Goal: Information Seeking & Learning: Learn about a topic

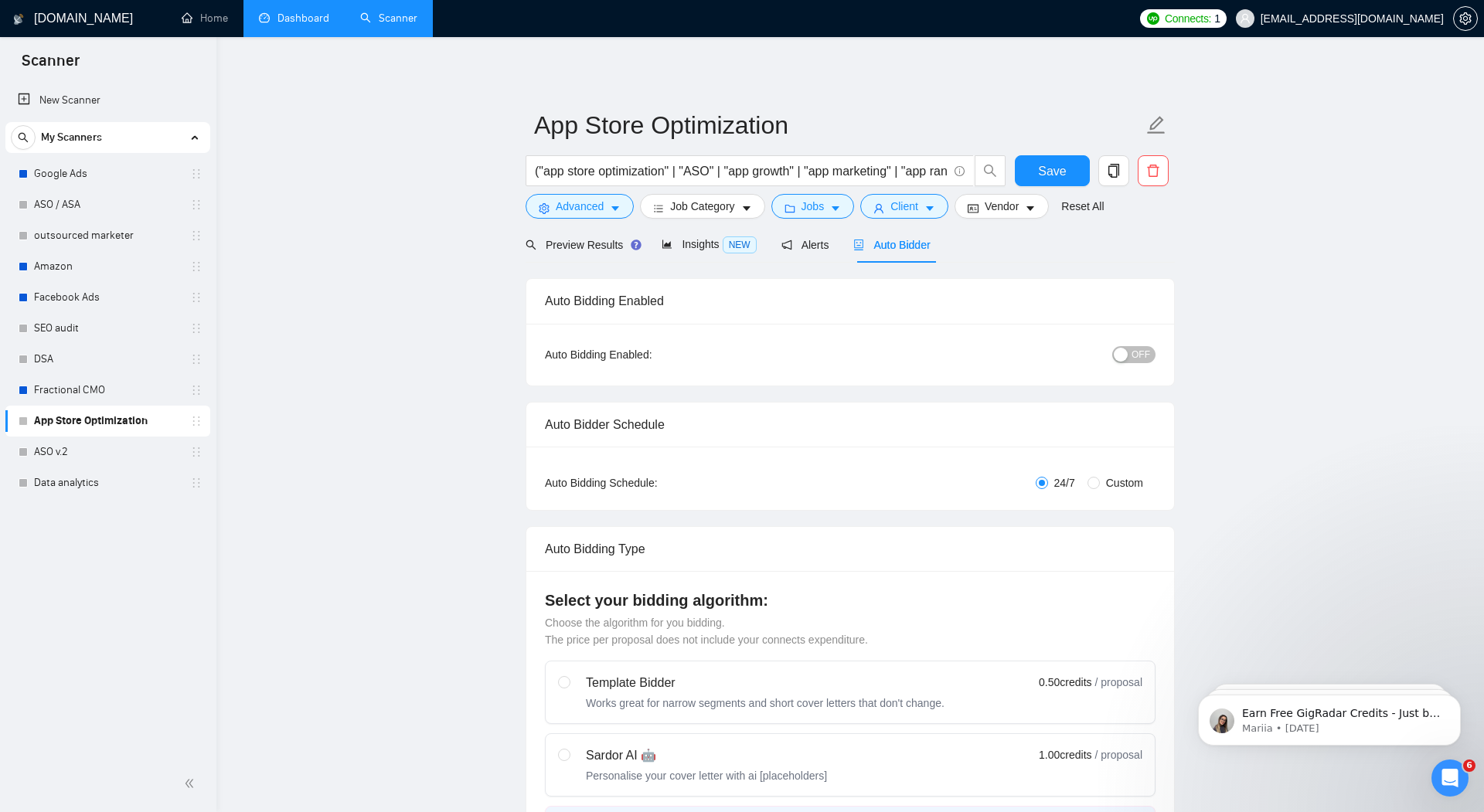
click at [300, 15] on link "Dashboard" at bounding box center [294, 18] width 71 height 13
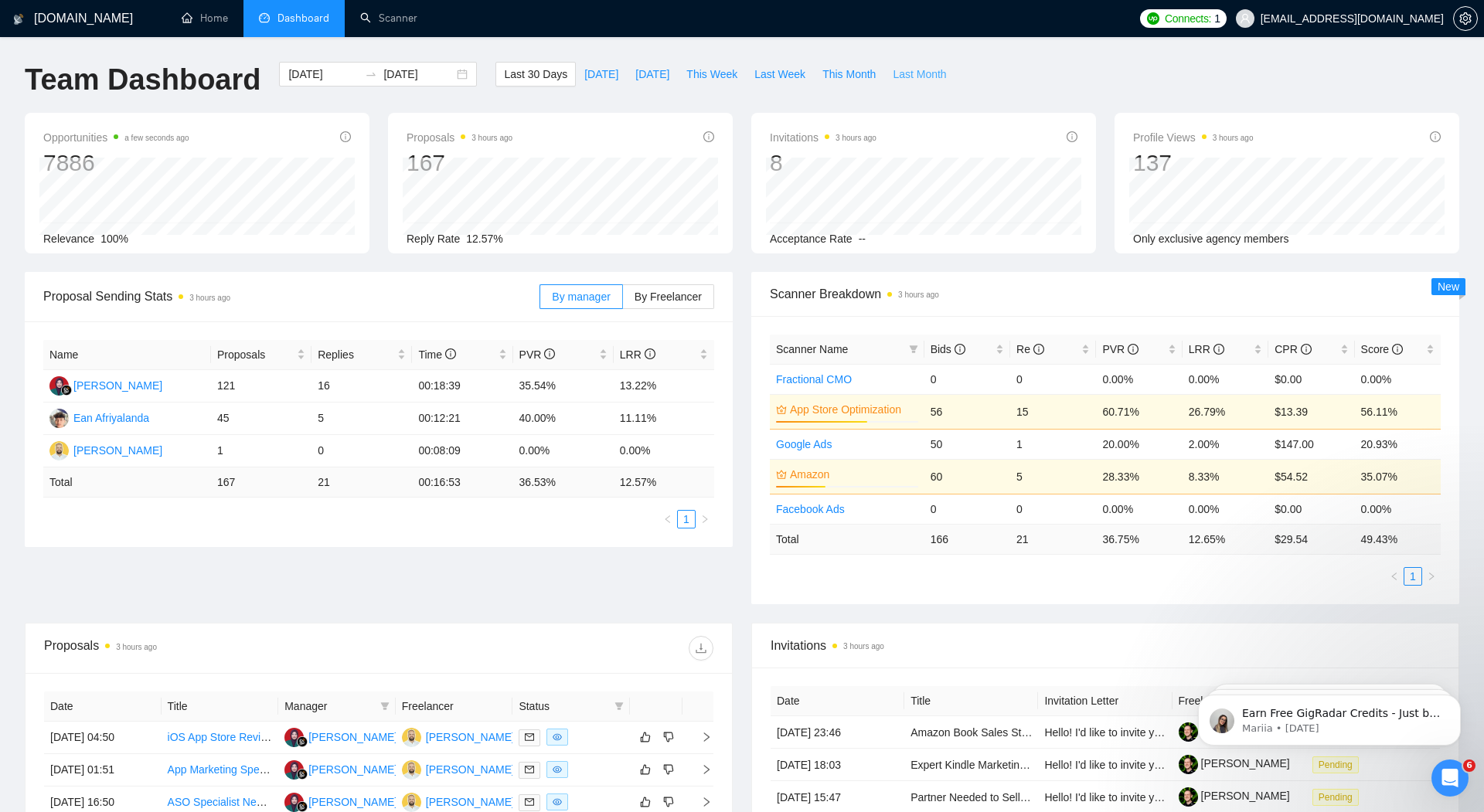
click at [918, 75] on span "Last Month" at bounding box center [919, 74] width 53 height 17
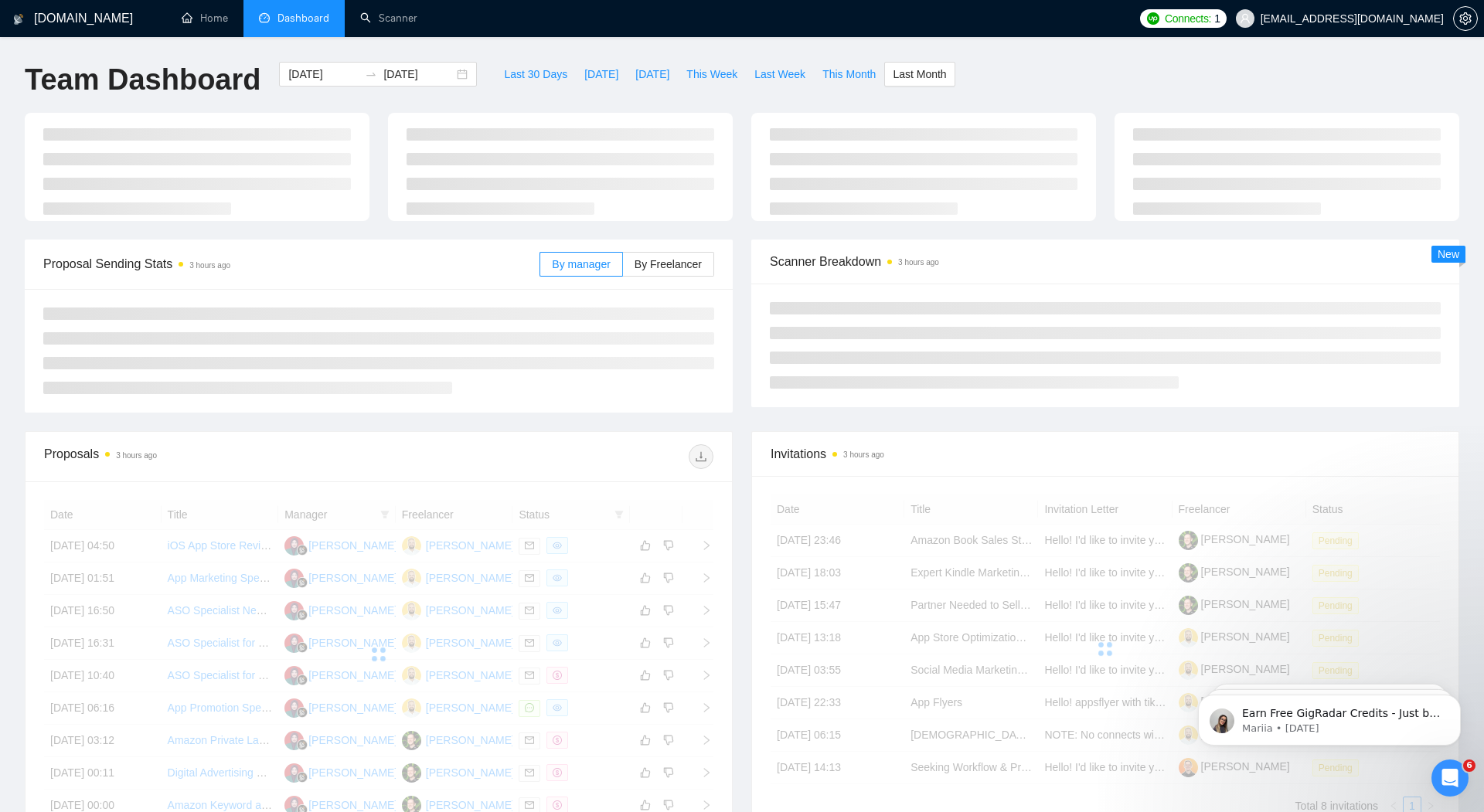
type input "[DATE]"
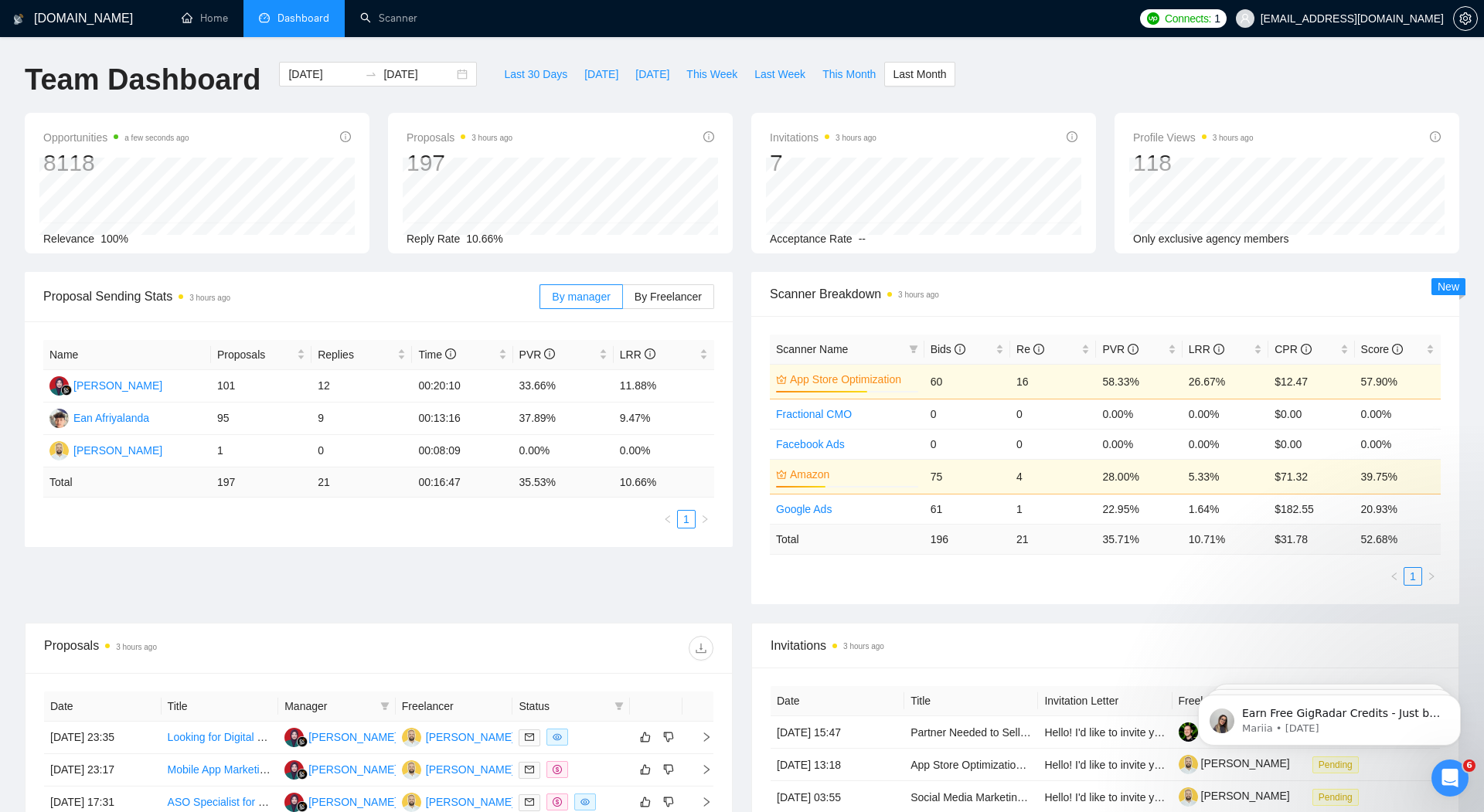
click at [744, 286] on div "Scanner Breakdown 3 hours ago Scanner Name Bids Re PVR LRR CPR Score App Store …" at bounding box center [1105, 437] width 727 height 332
click at [739, 330] on div "Proposal Sending Stats 3 hours ago By manager By Freelancer Name Proposals Repl…" at bounding box center [379, 409] width 727 height 275
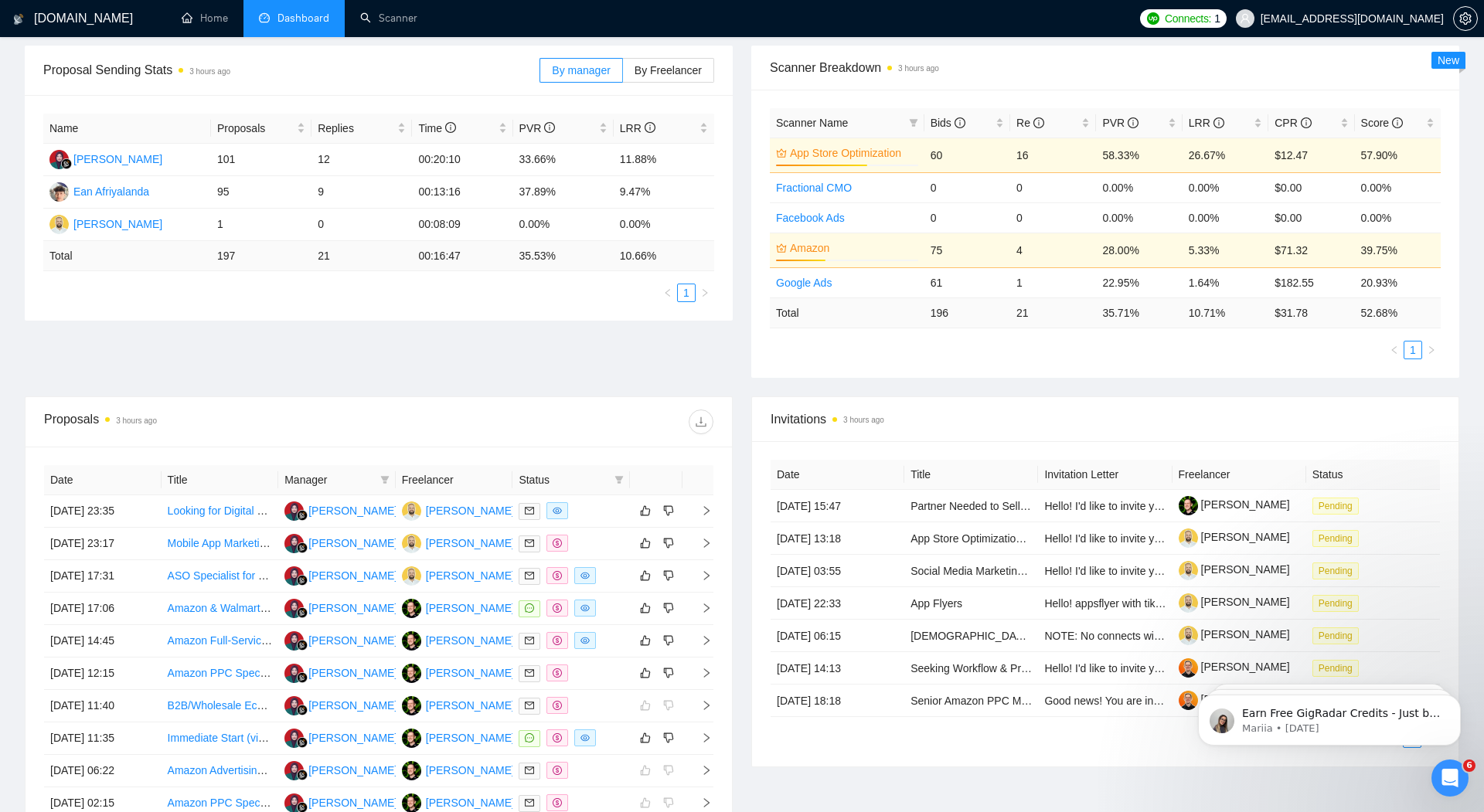
scroll to position [230, 0]
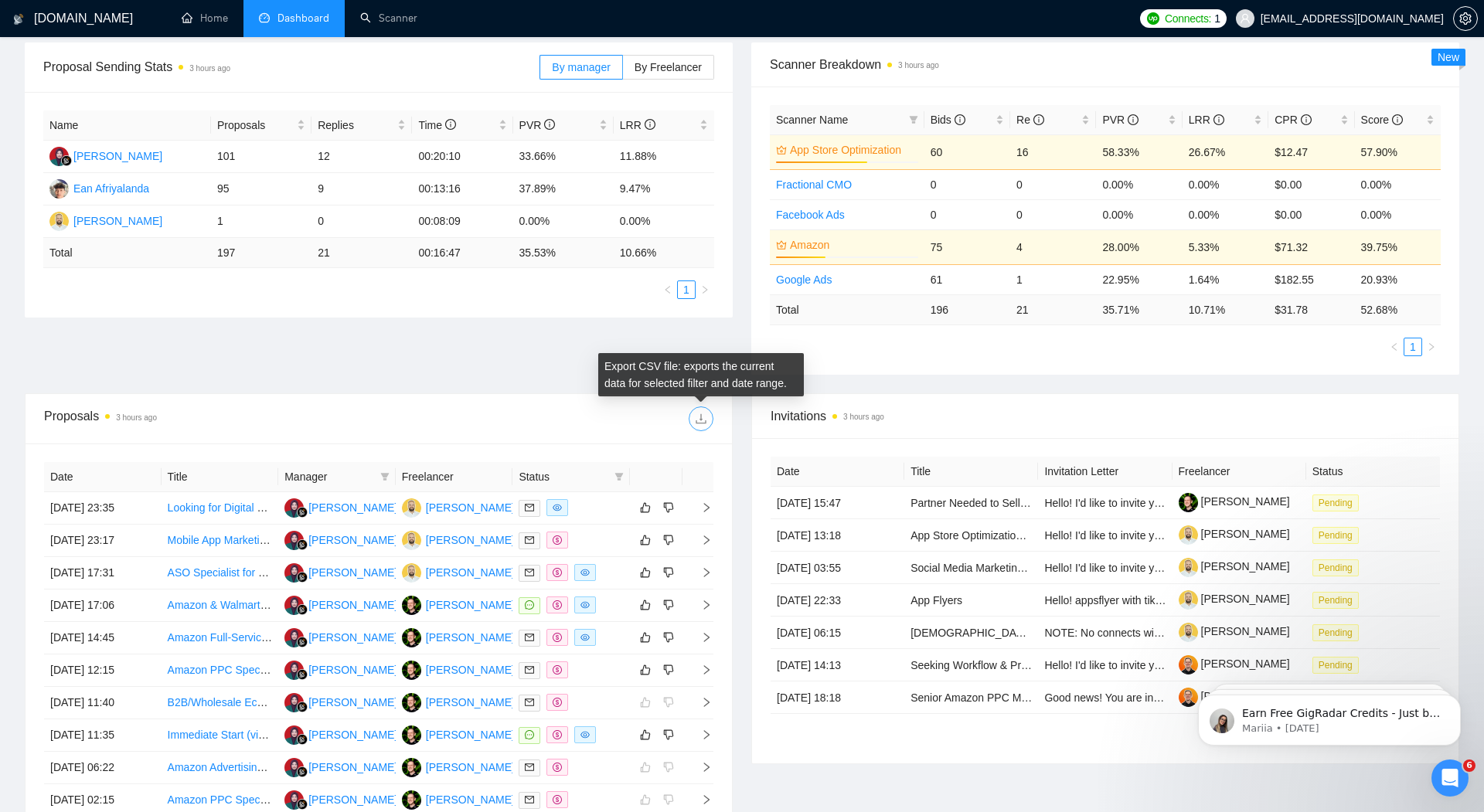
click at [700, 417] on icon "download" at bounding box center [701, 419] width 12 height 12
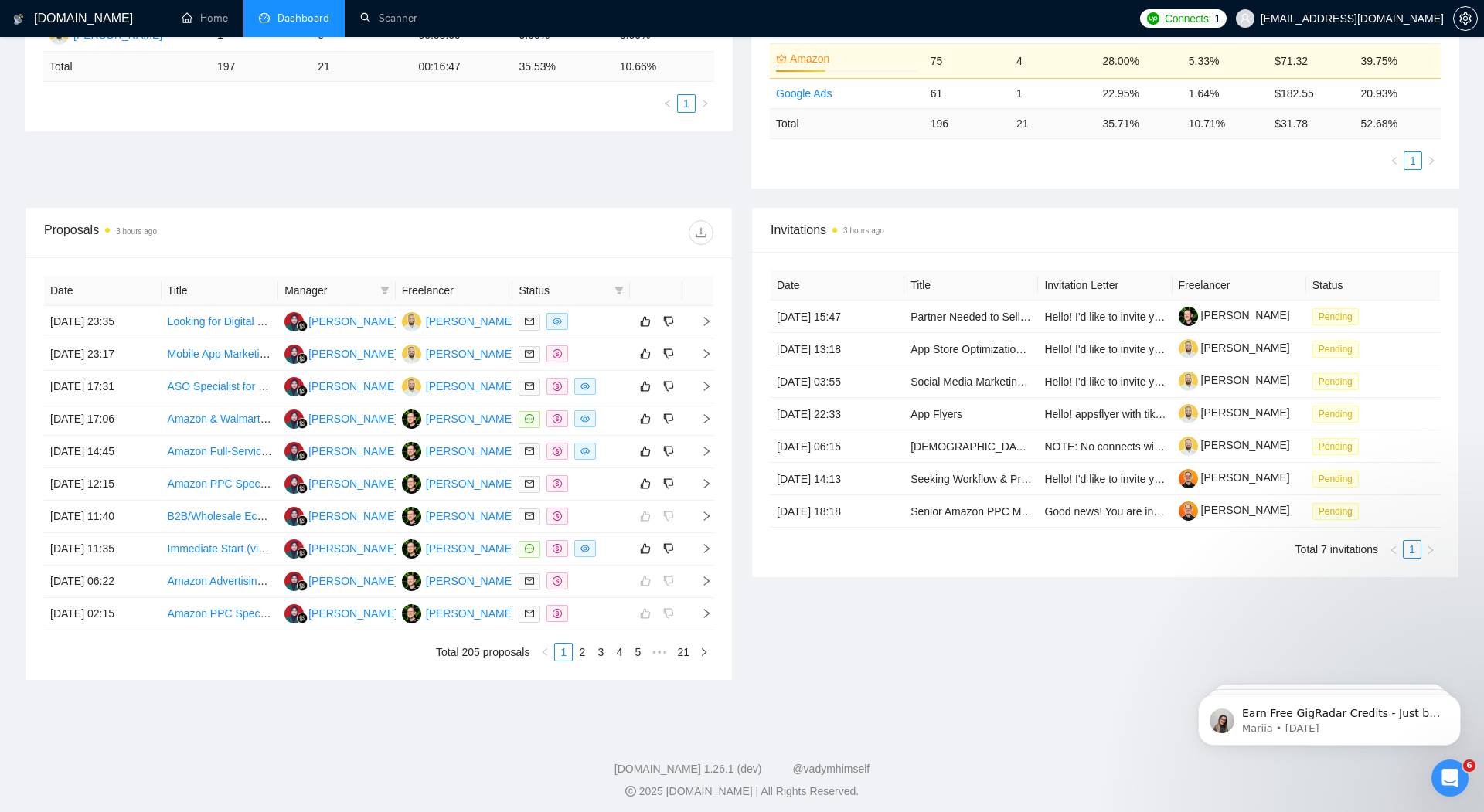
scroll to position [0, 0]
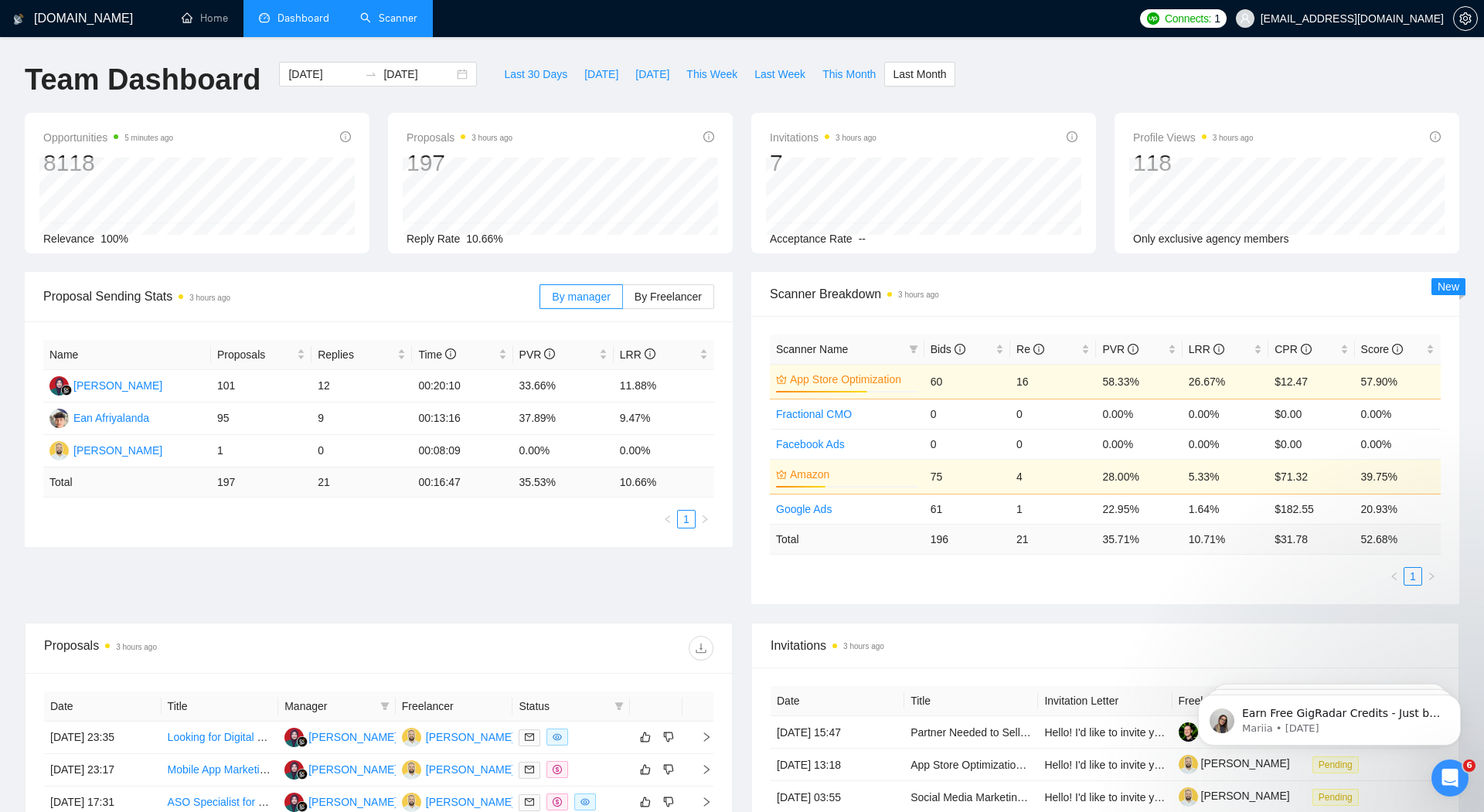
click at [378, 16] on link "Scanner" at bounding box center [388, 18] width 57 height 13
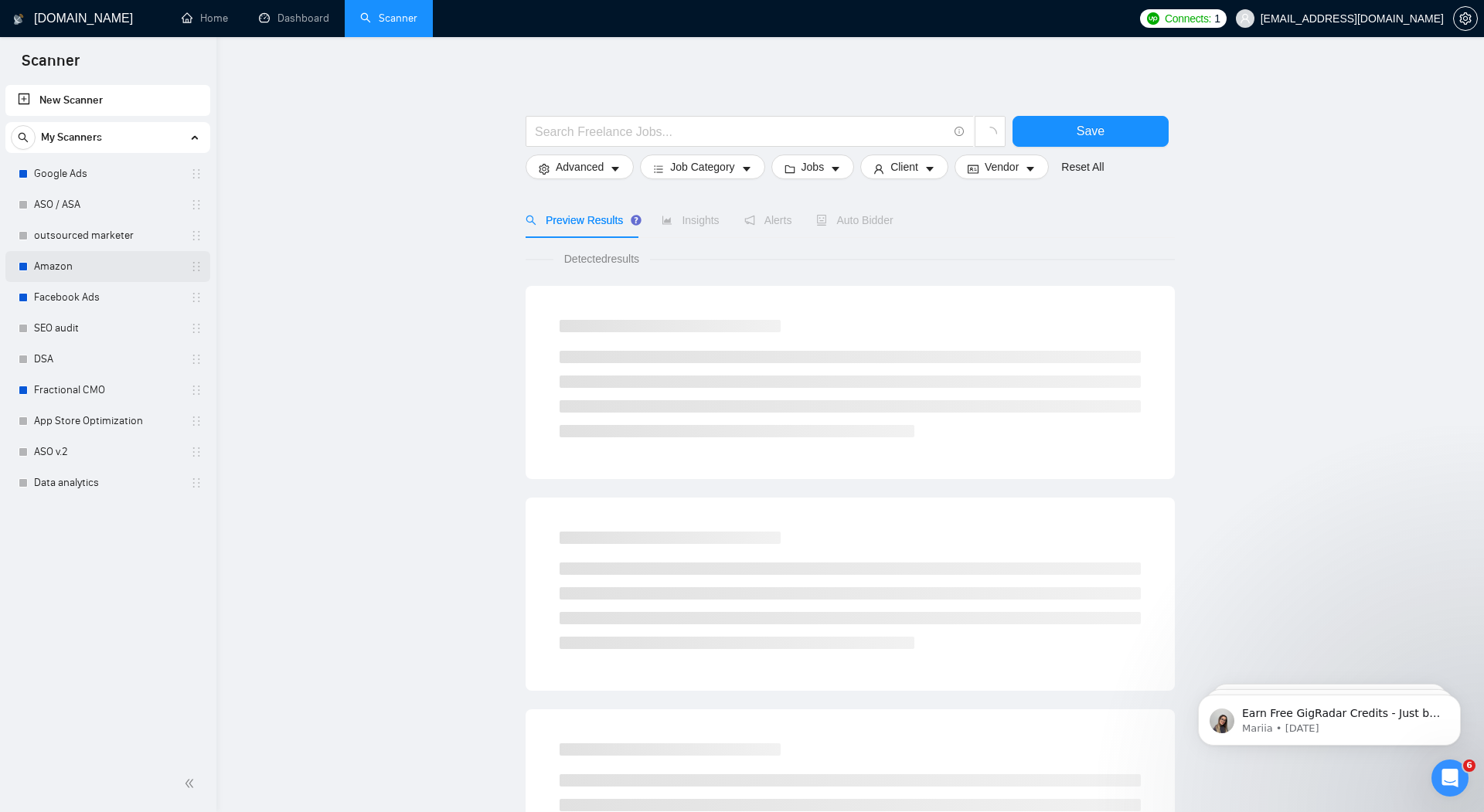
click at [56, 266] on link "Amazon" at bounding box center [108, 266] width 147 height 31
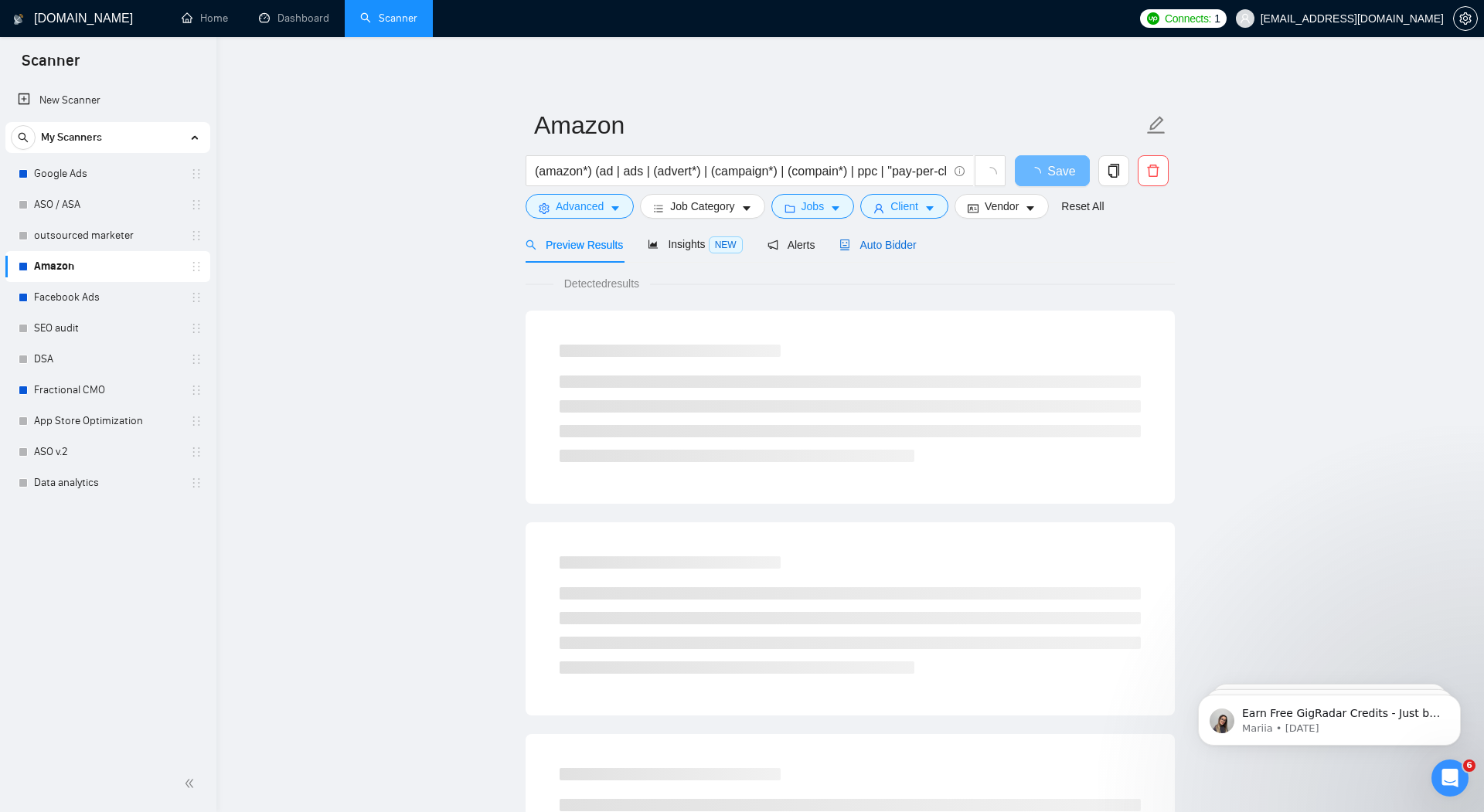
click at [889, 239] on span "Auto Bidder" at bounding box center [877, 245] width 76 height 12
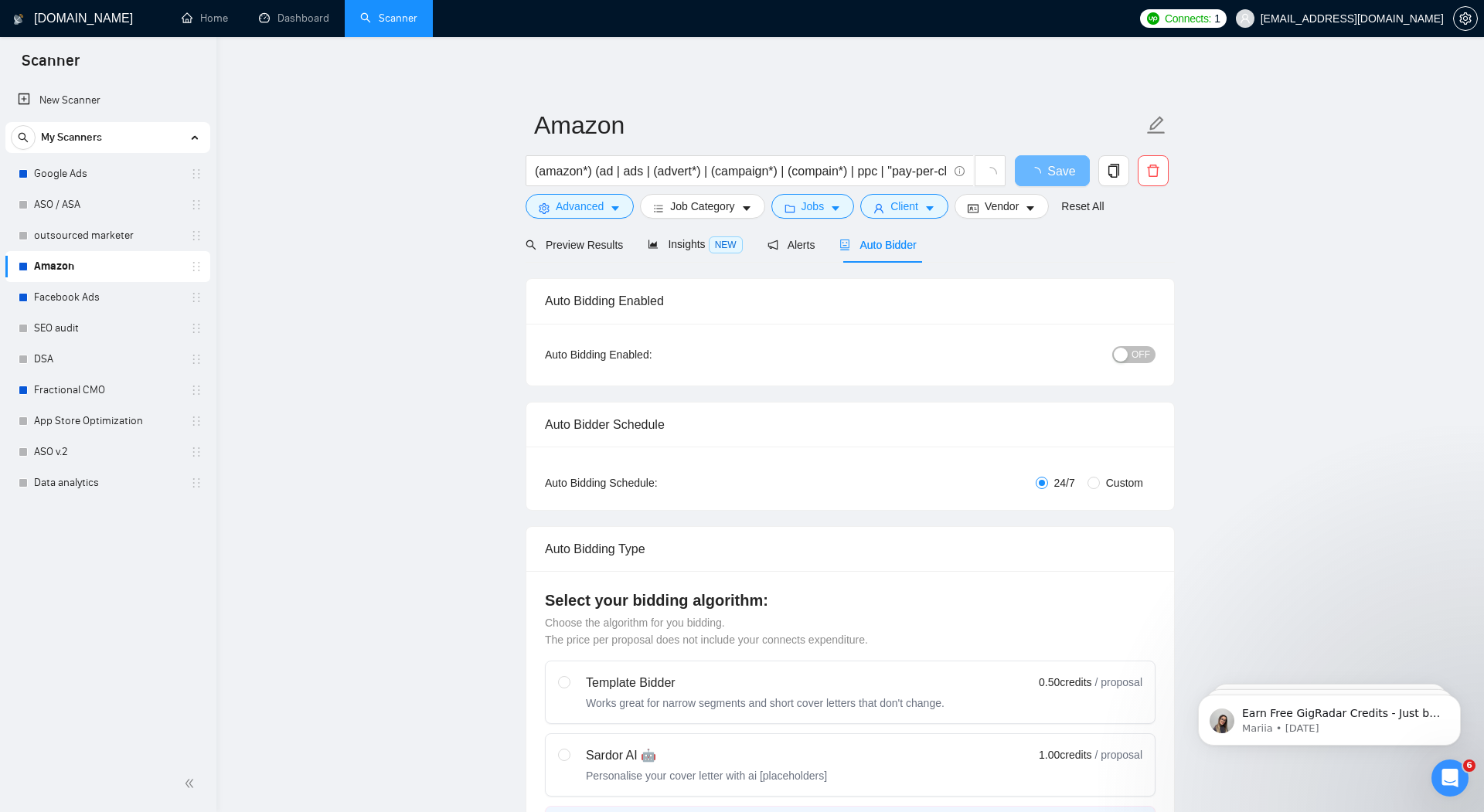
radio input "false"
radio input "true"
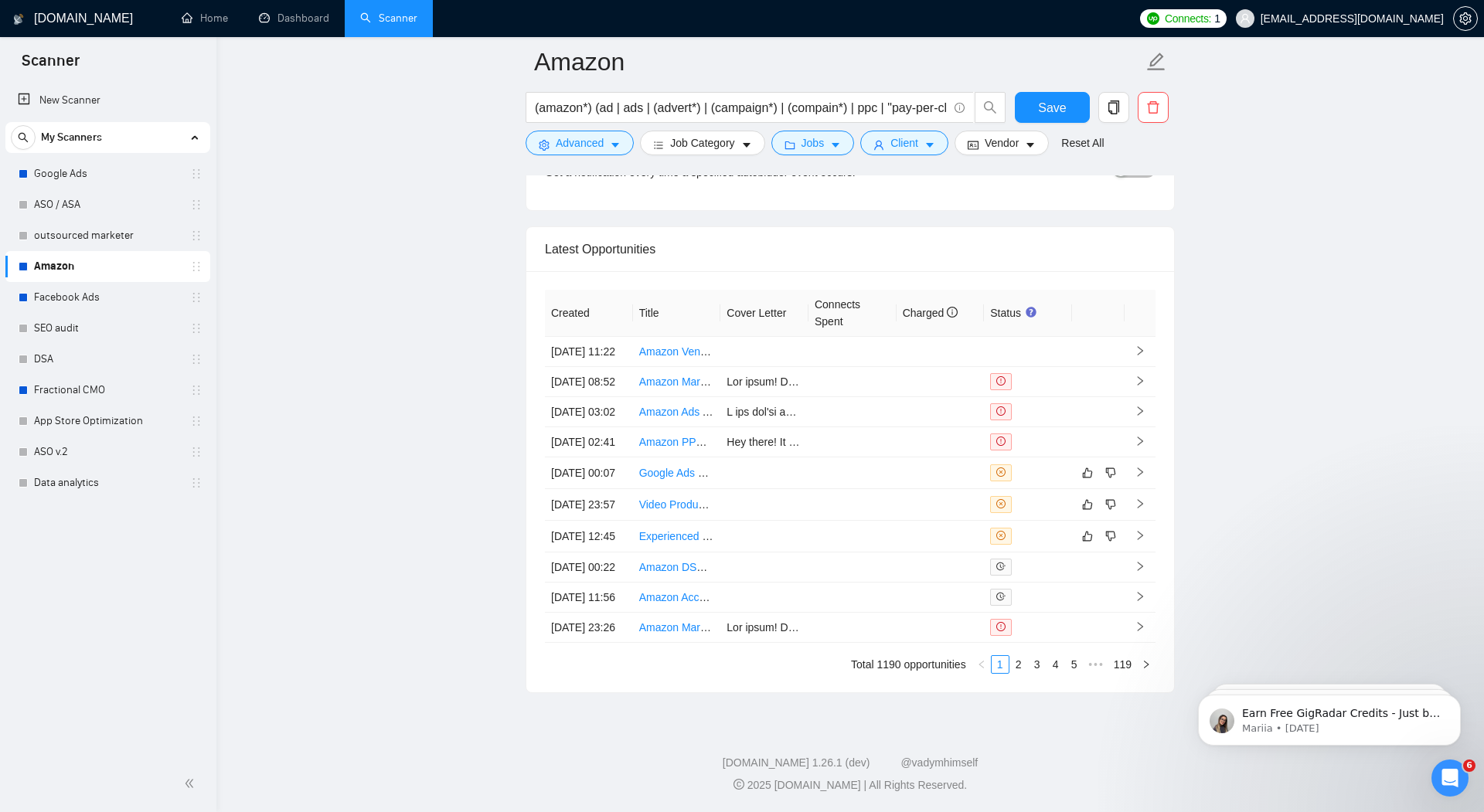
scroll to position [4212, 0]
click at [1020, 672] on link "2" at bounding box center [1019, 664] width 17 height 17
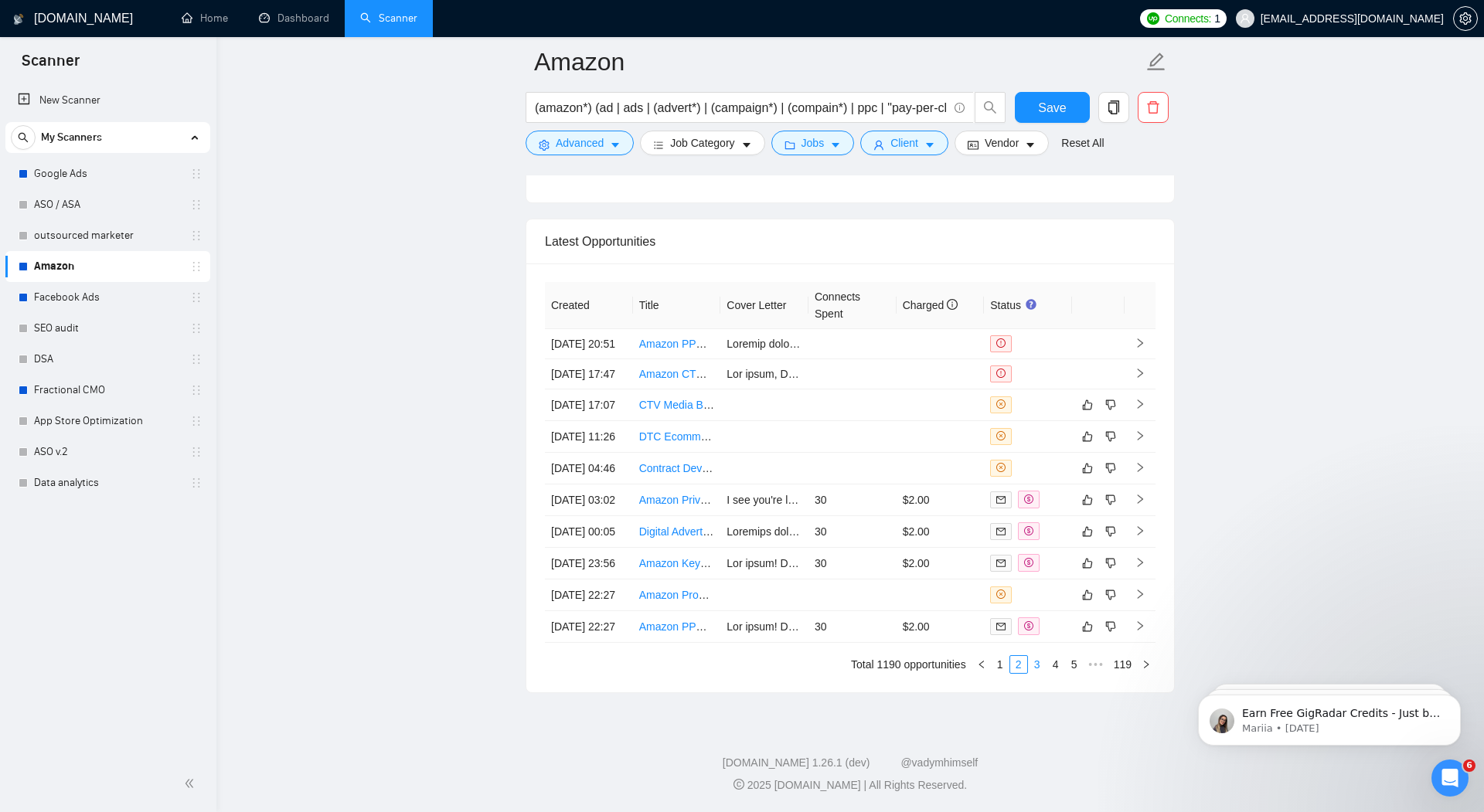
click at [1036, 666] on link "3" at bounding box center [1037, 664] width 17 height 17
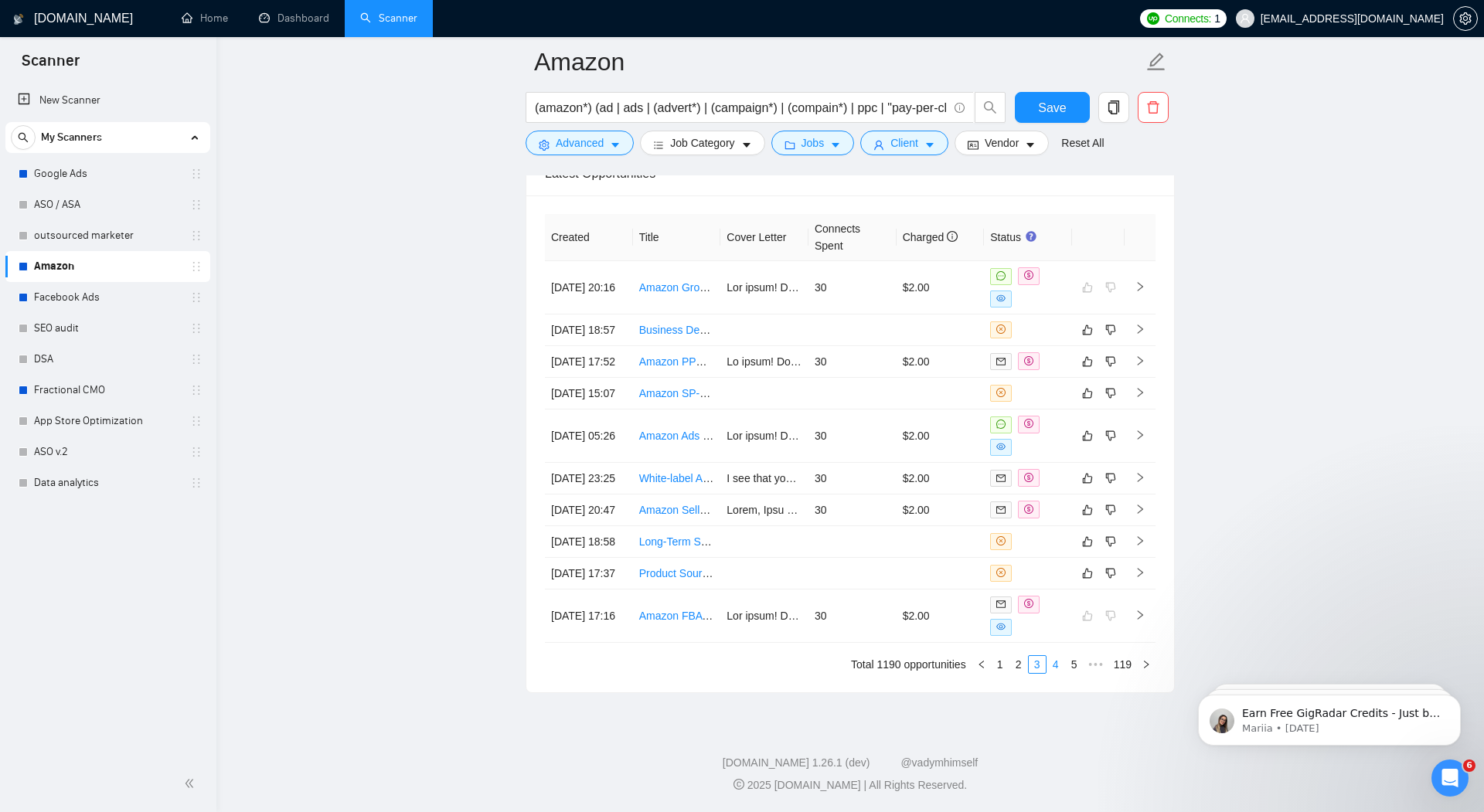
click at [1057, 673] on link "4" at bounding box center [1056, 664] width 17 height 17
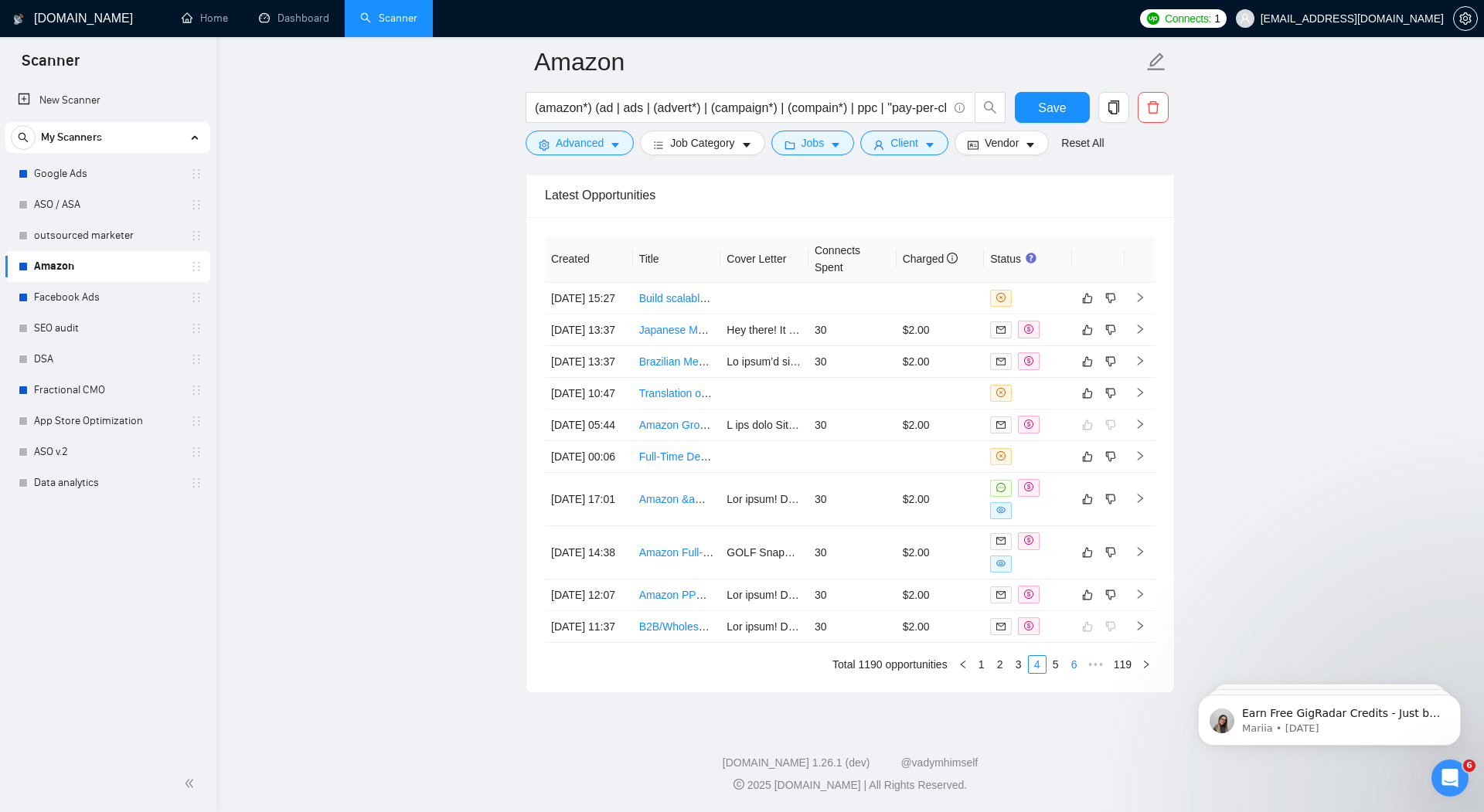
click at [1074, 670] on link "6" at bounding box center [1075, 664] width 17 height 17
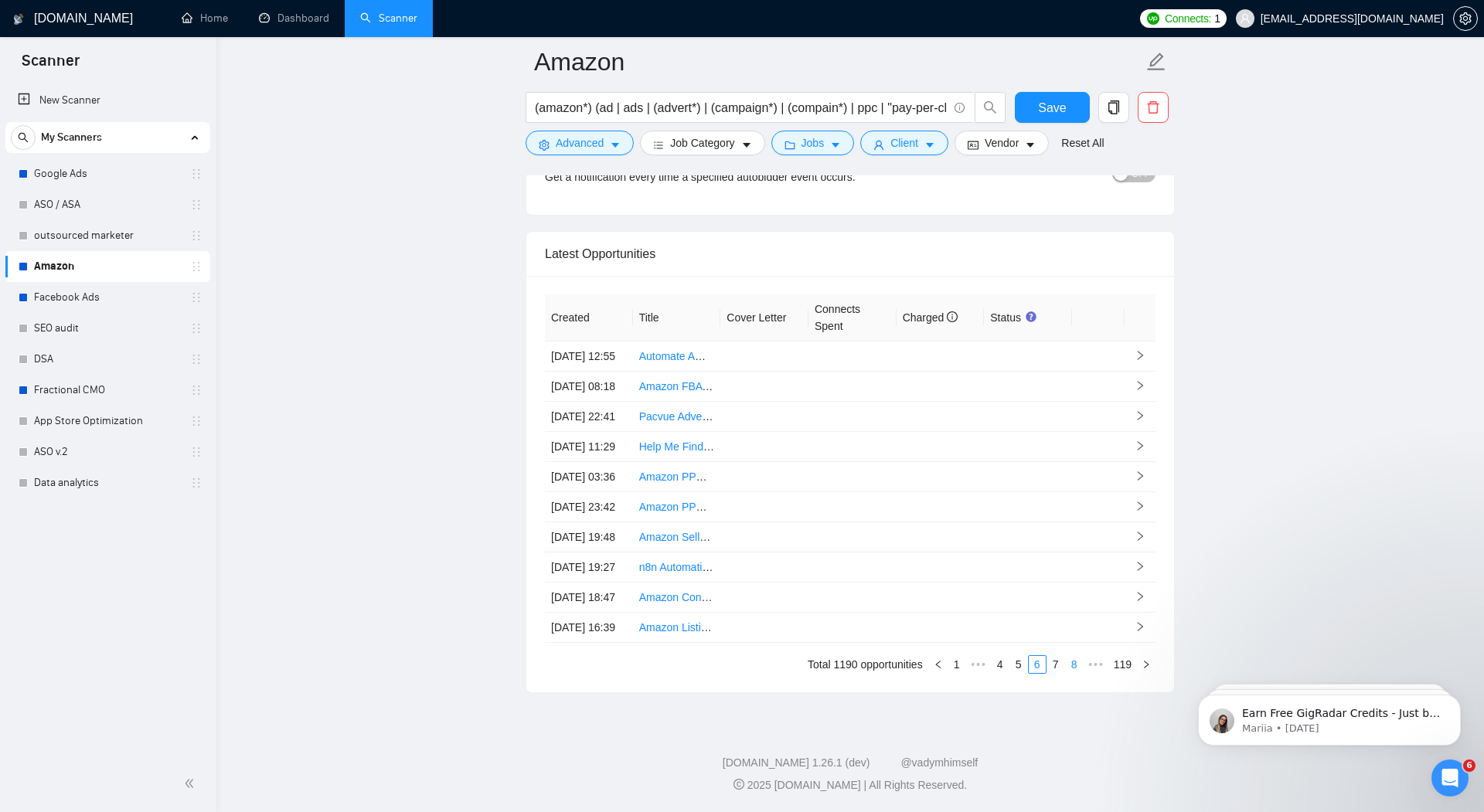
click at [1073, 663] on link "8" at bounding box center [1075, 664] width 17 height 17
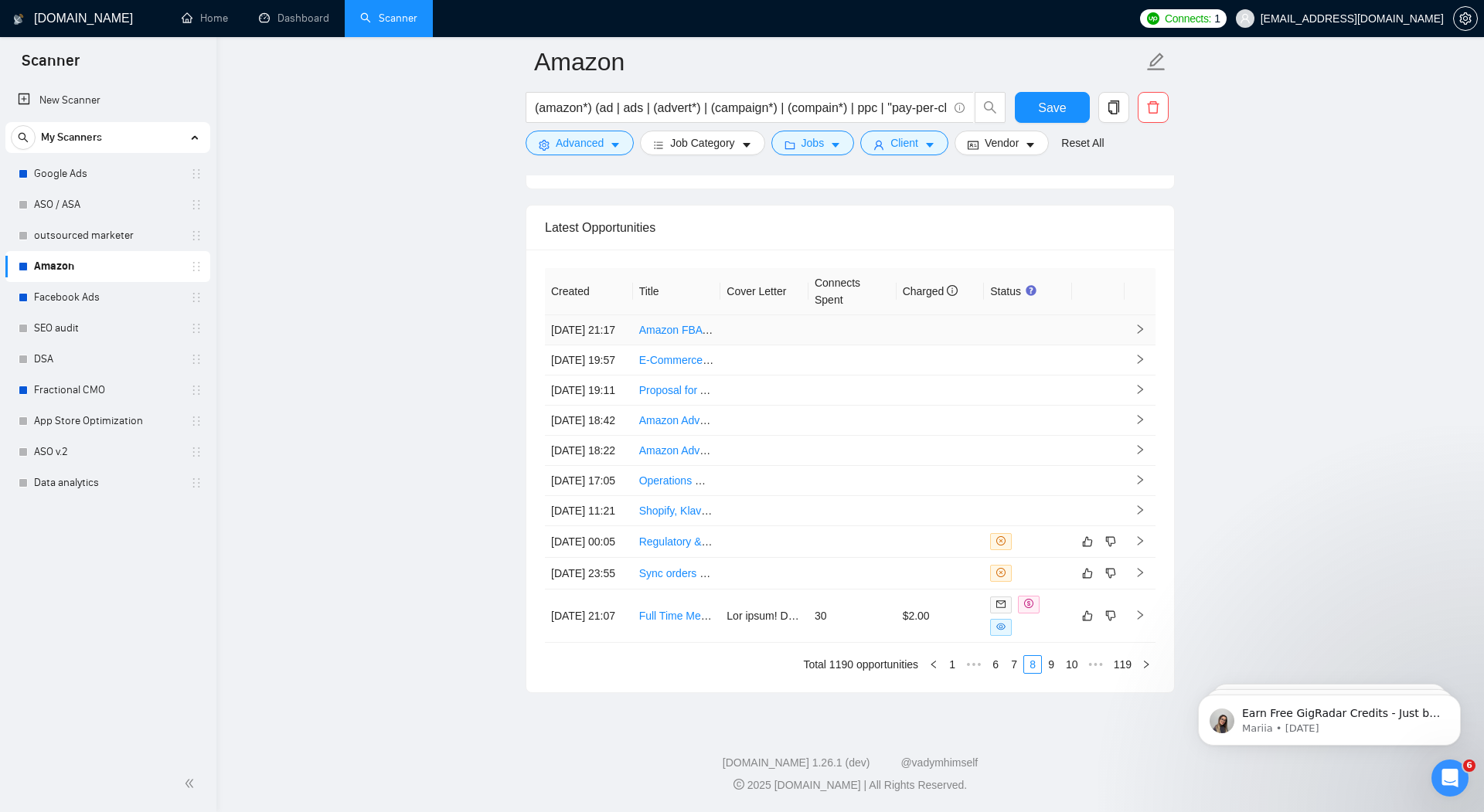
scroll to position [4216, 0]
click at [1075, 664] on link "10" at bounding box center [1072, 664] width 21 height 17
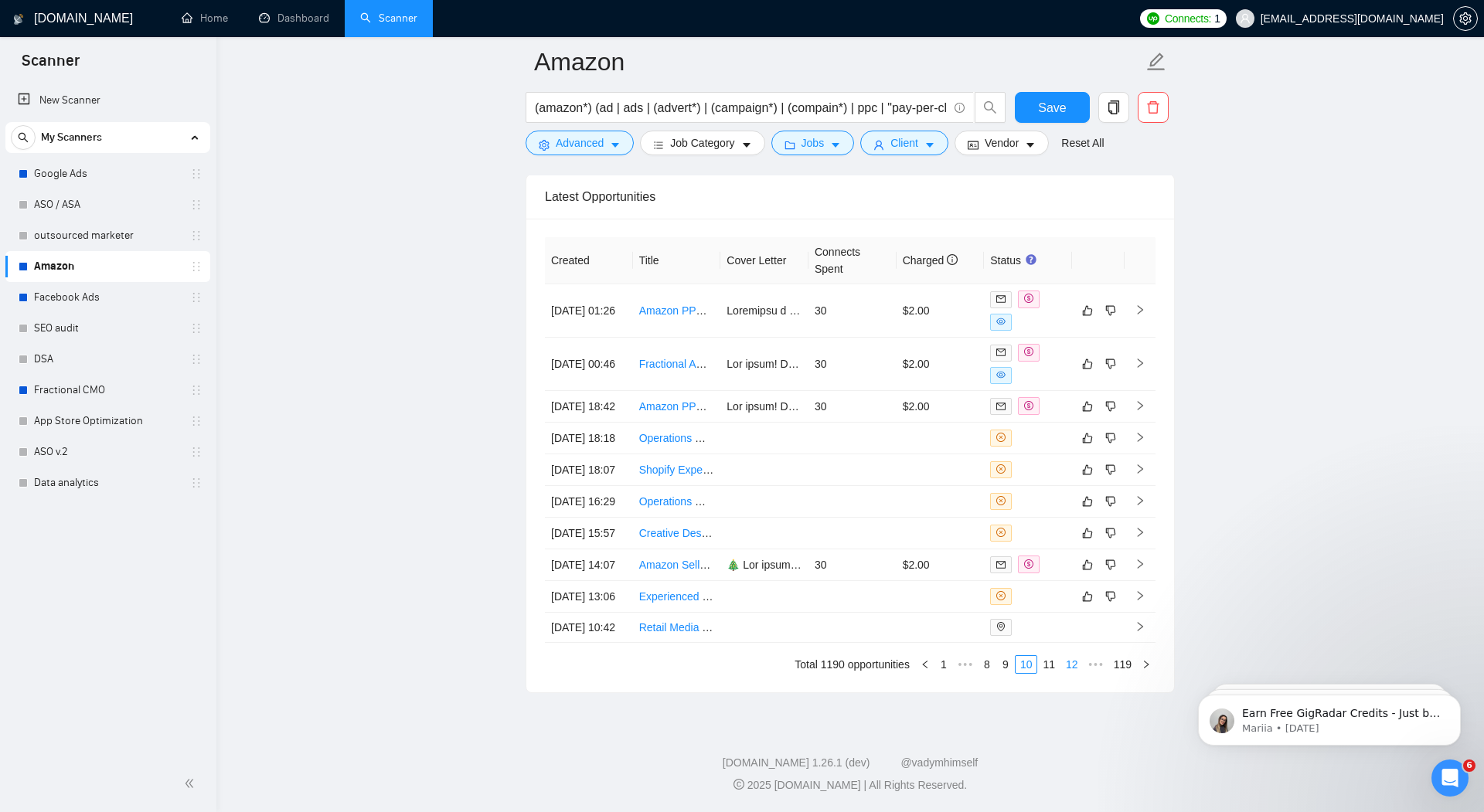
click at [1071, 670] on link "12" at bounding box center [1072, 664] width 21 height 17
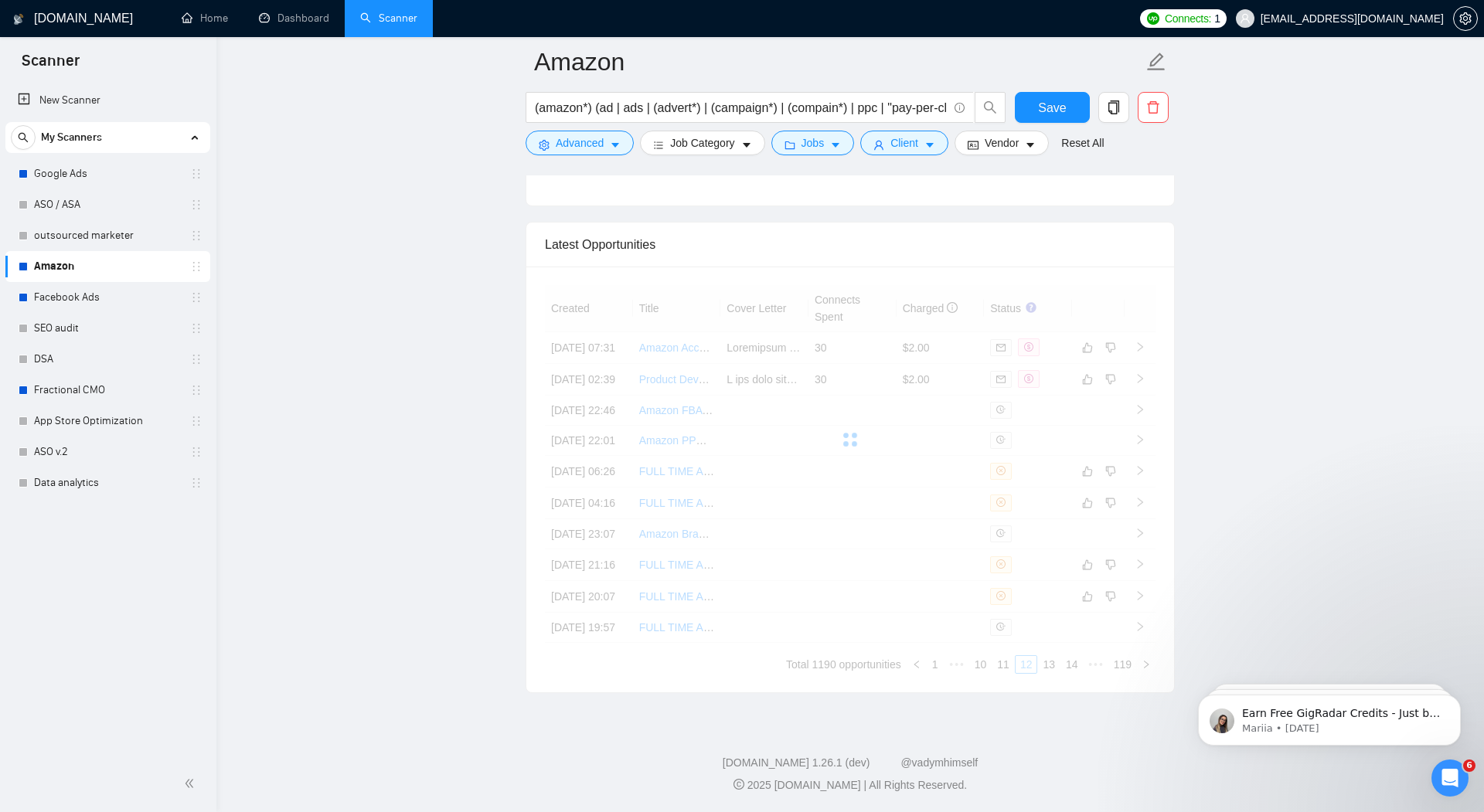
scroll to position [4212, 0]
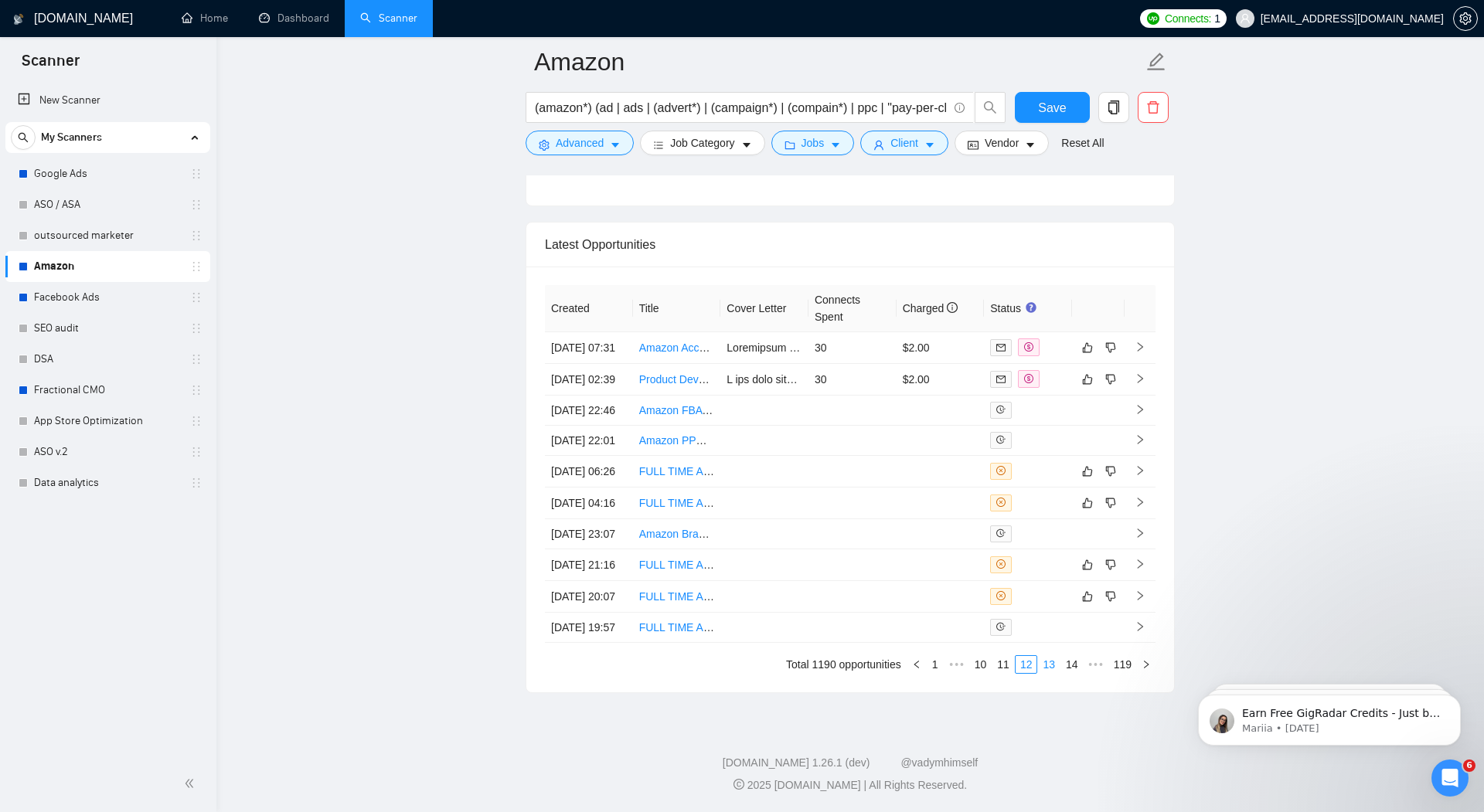
click at [1049, 663] on link "13" at bounding box center [1049, 664] width 21 height 17
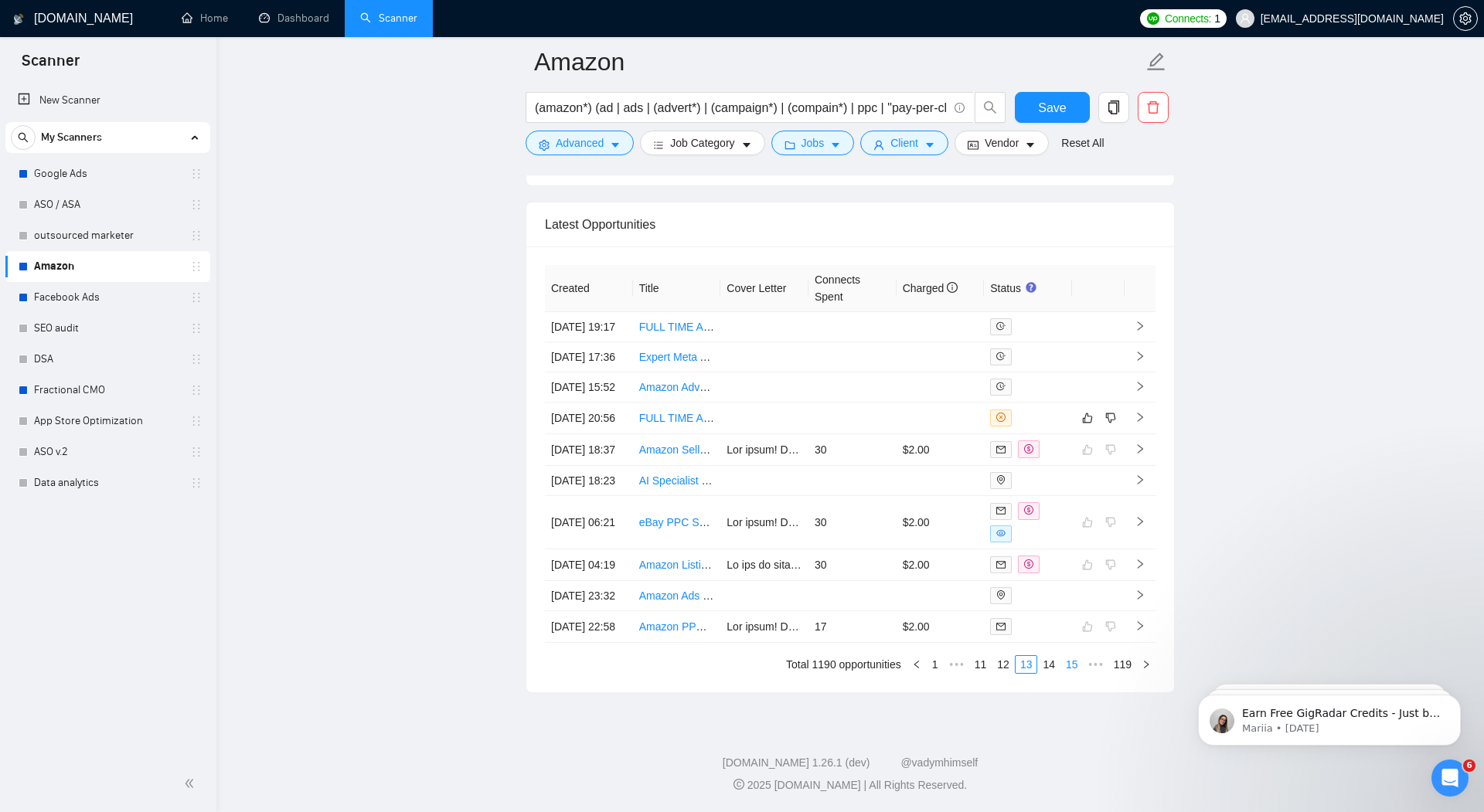
click at [1067, 666] on link "15" at bounding box center [1072, 664] width 21 height 17
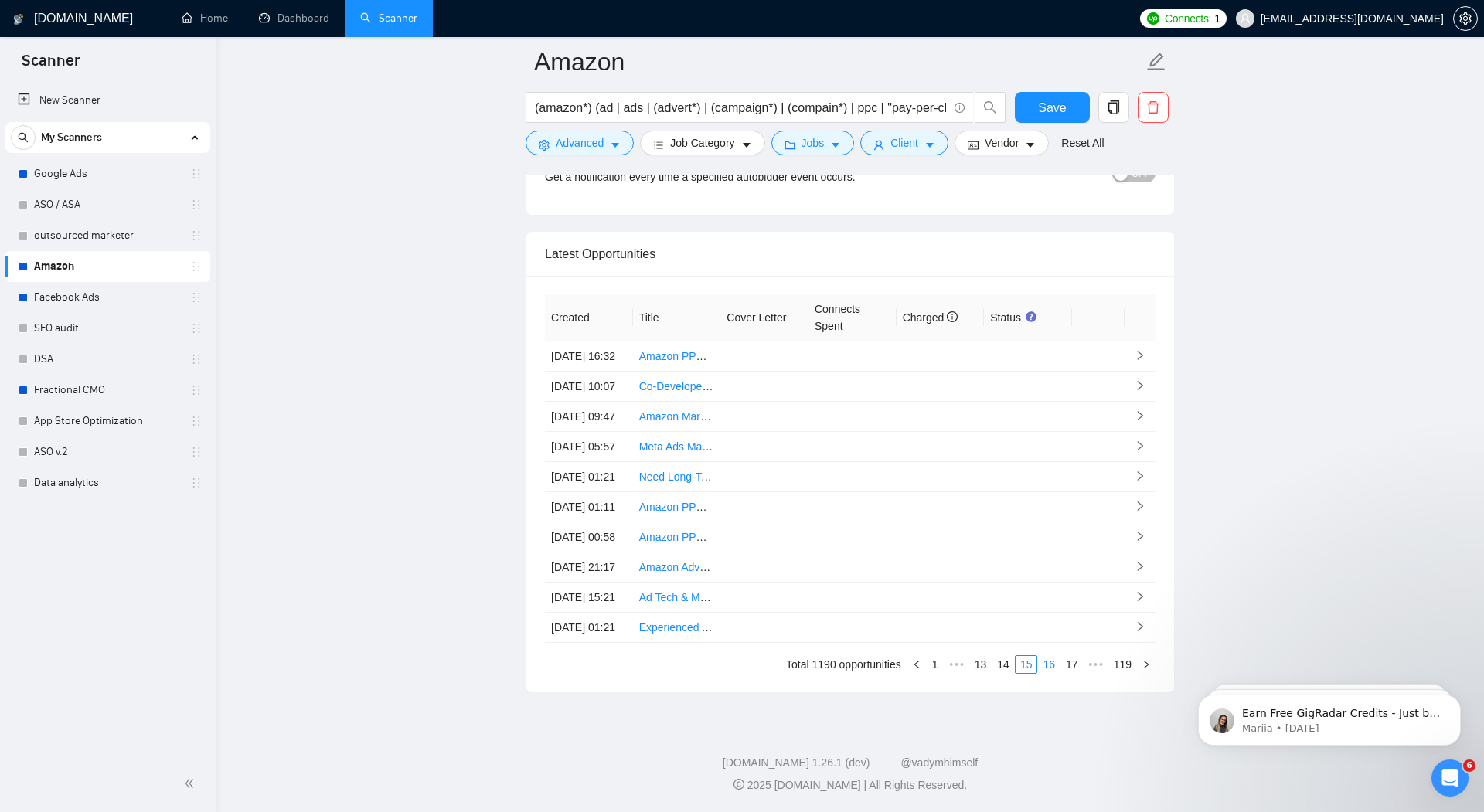
click at [1050, 665] on link "16" at bounding box center [1049, 664] width 21 height 17
click at [1064, 665] on link "18" at bounding box center [1072, 664] width 21 height 17
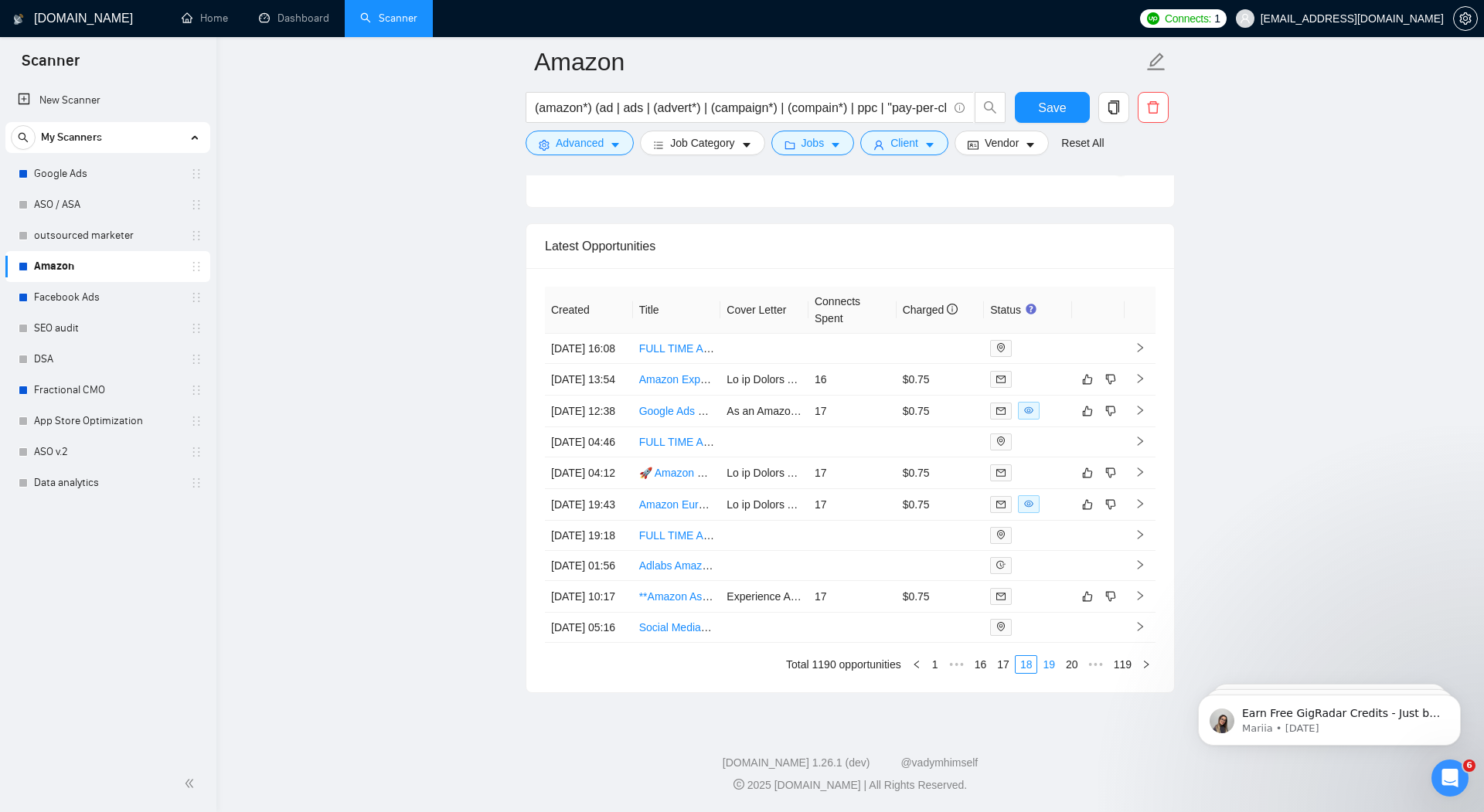
click at [1048, 669] on link "19" at bounding box center [1049, 664] width 21 height 17
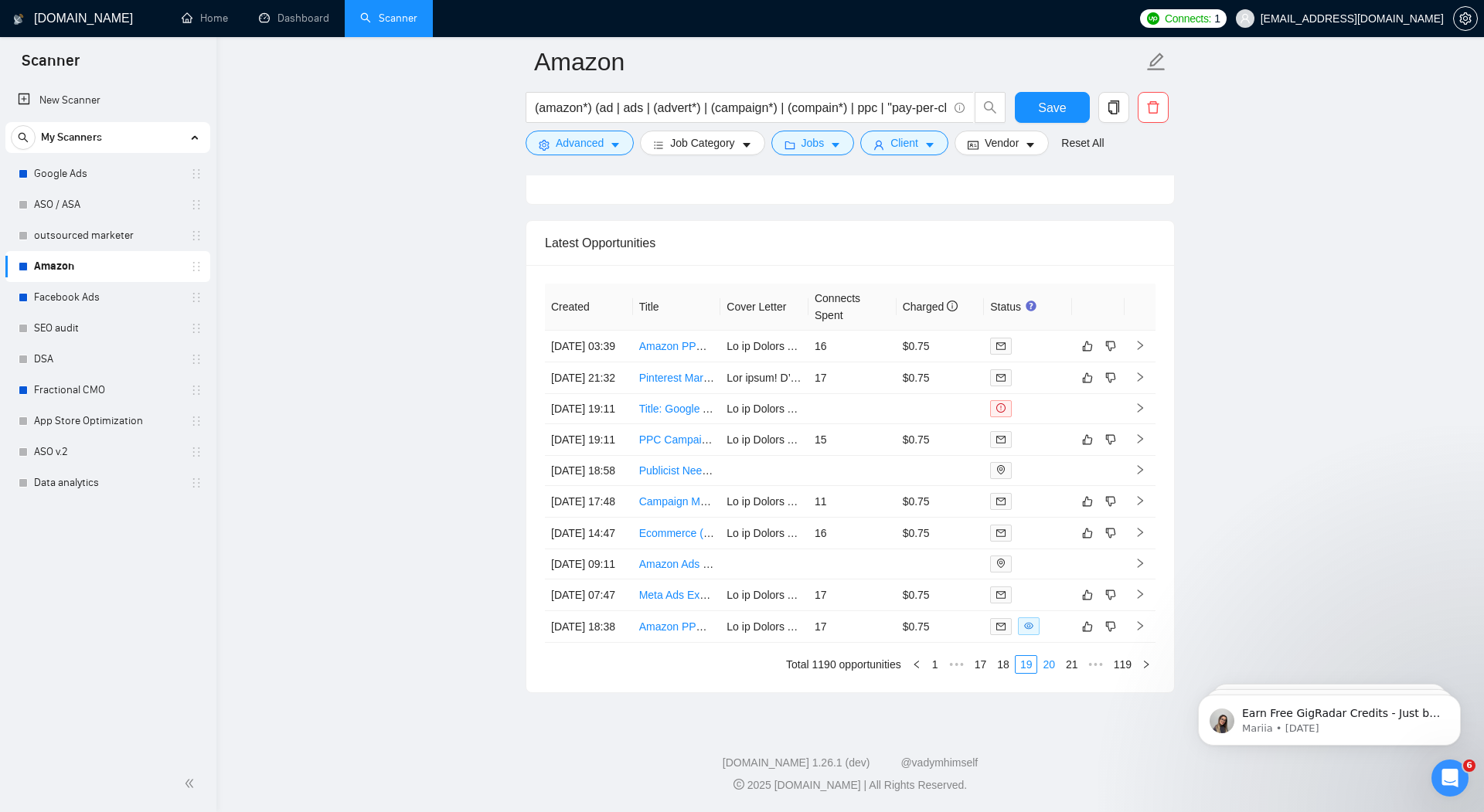
click at [1053, 669] on link "20" at bounding box center [1049, 664] width 21 height 17
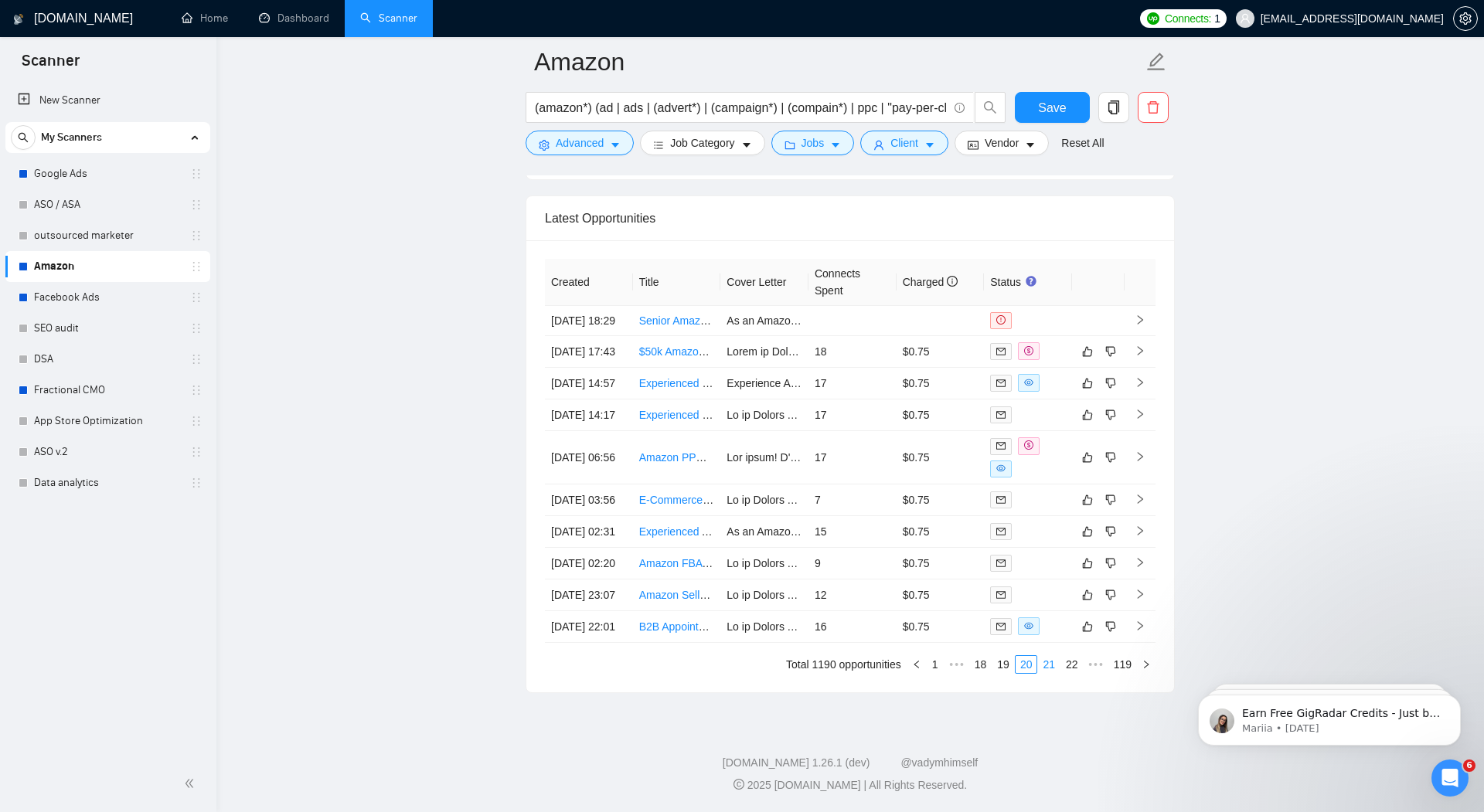
click at [1045, 664] on link "21" at bounding box center [1049, 664] width 21 height 17
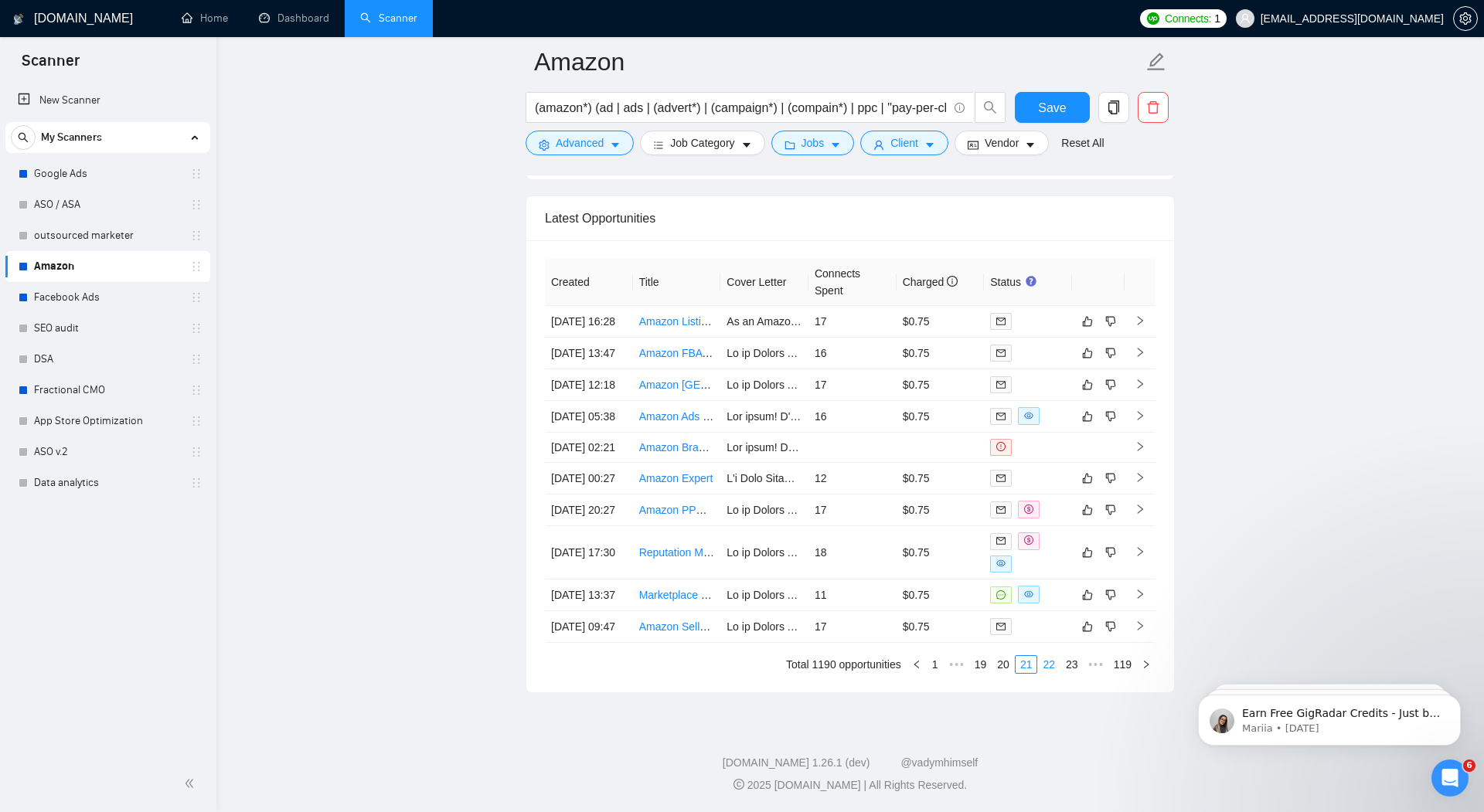
click at [1048, 670] on link "22" at bounding box center [1049, 664] width 21 height 17
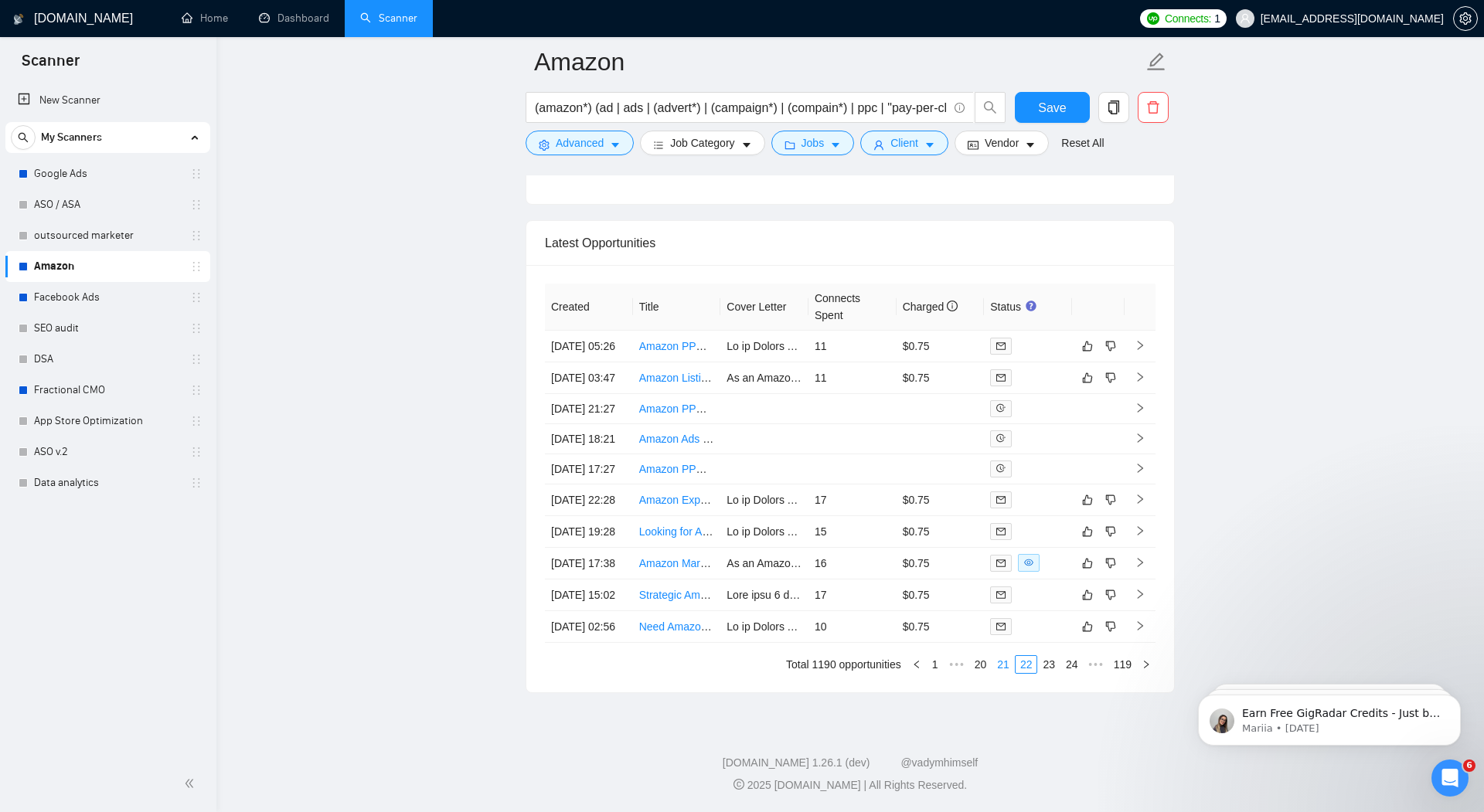
click at [998, 659] on link "21" at bounding box center [1003, 664] width 21 height 17
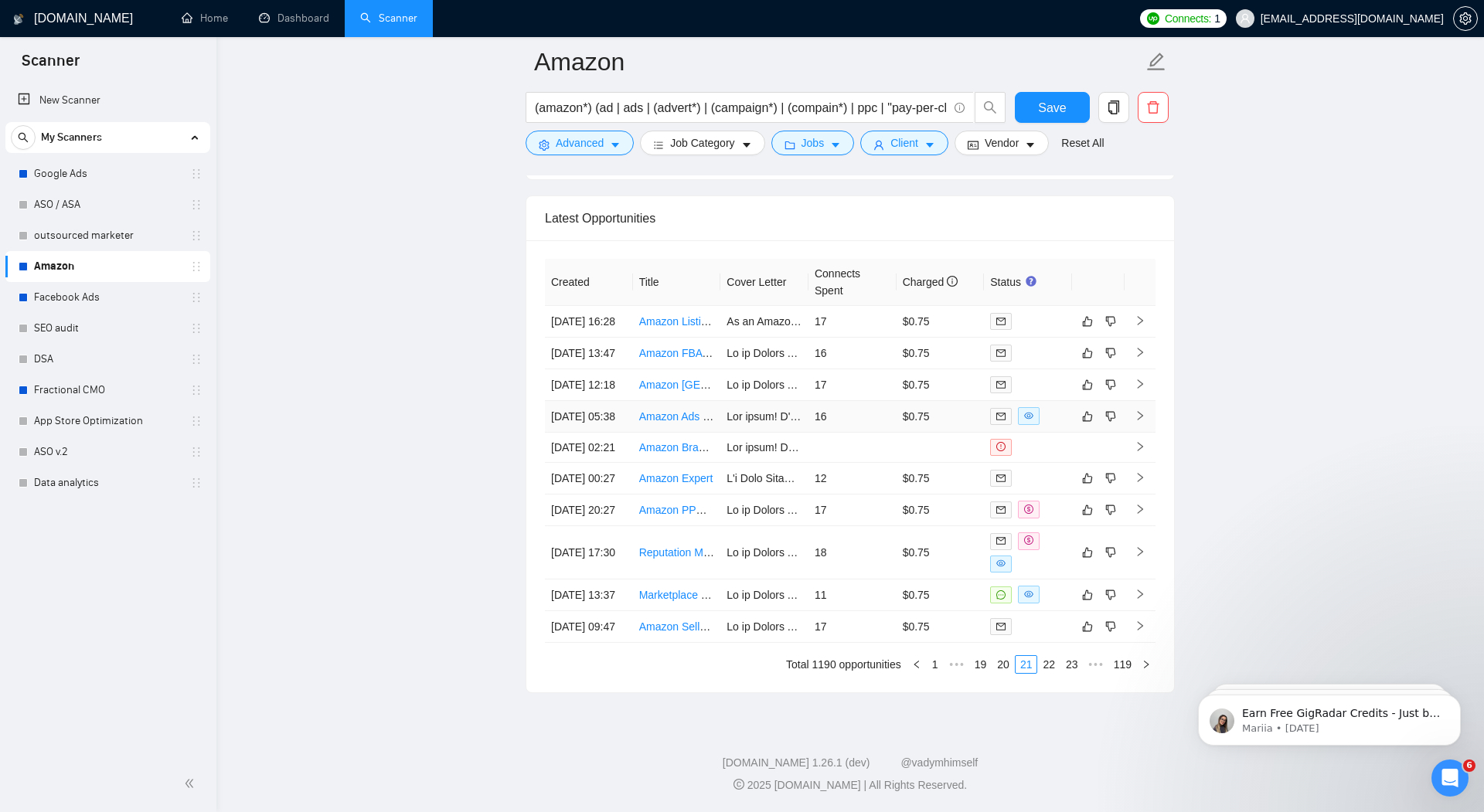
scroll to position [4126, 0]
click at [995, 673] on link "20" at bounding box center [1003, 664] width 21 height 17
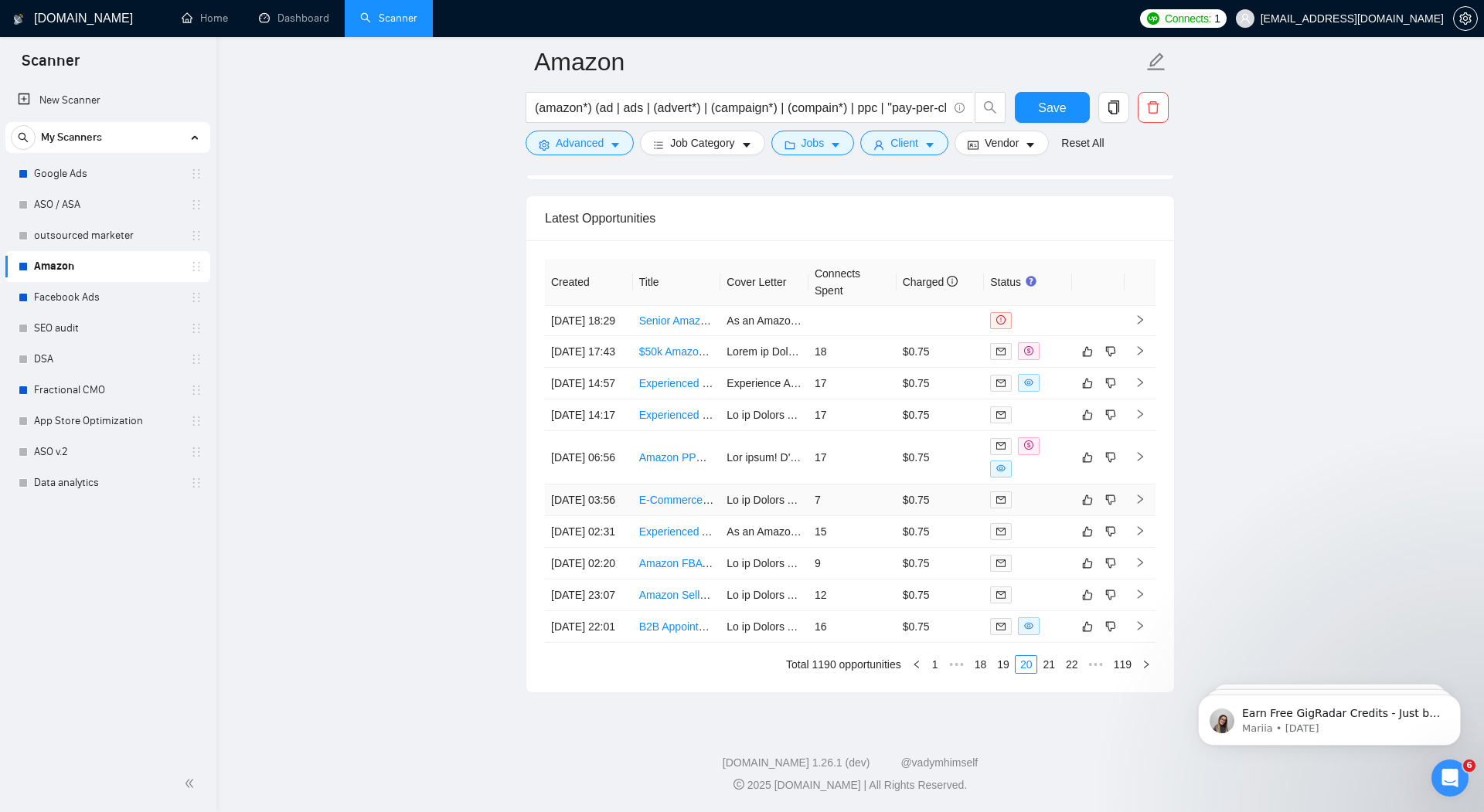
scroll to position [4216, 0]
click at [997, 665] on link "19" at bounding box center [1003, 664] width 21 height 17
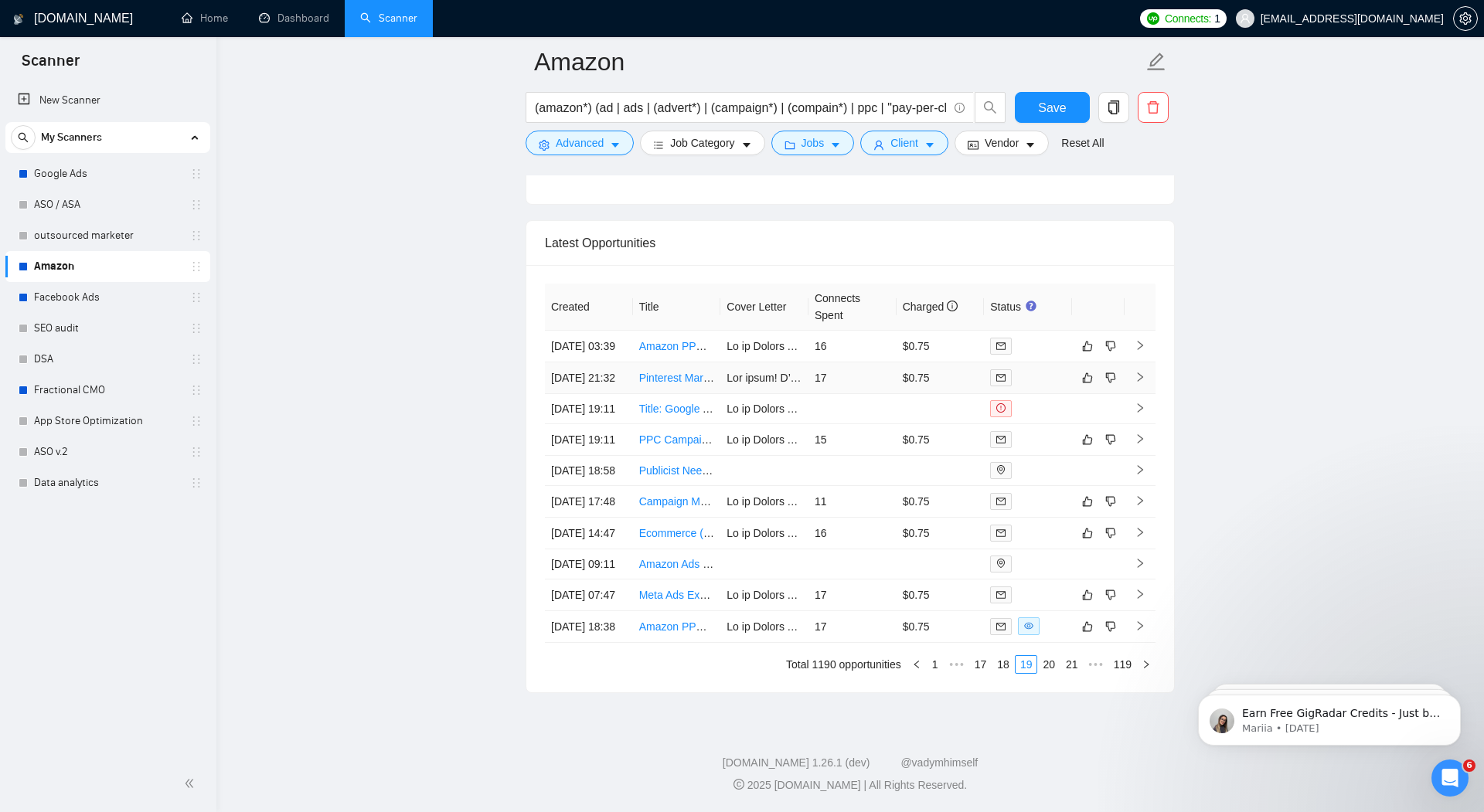
scroll to position [4212, 0]
click at [1008, 664] on link "18" at bounding box center [1003, 664] width 21 height 17
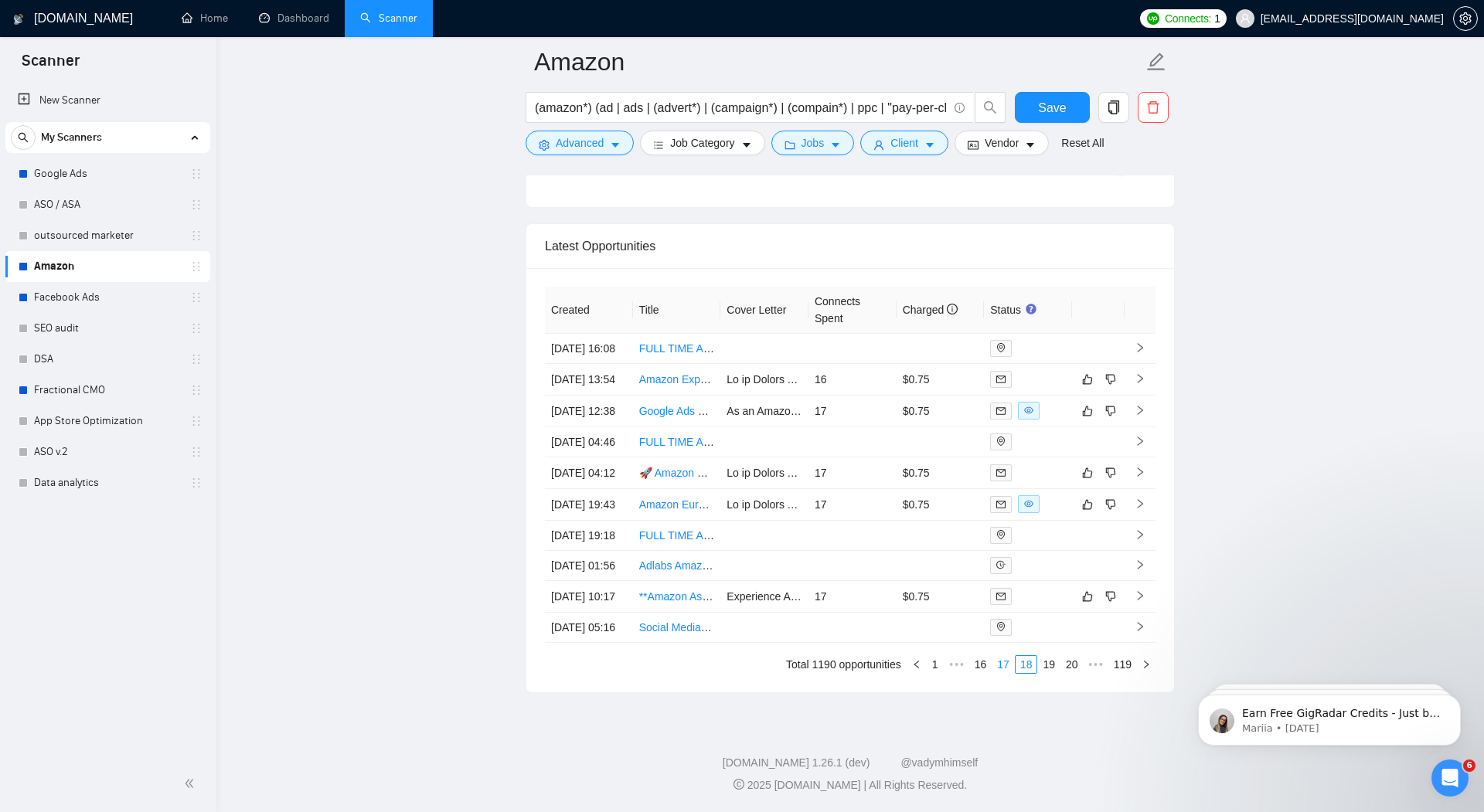
click at [998, 664] on link "17" at bounding box center [1003, 664] width 21 height 17
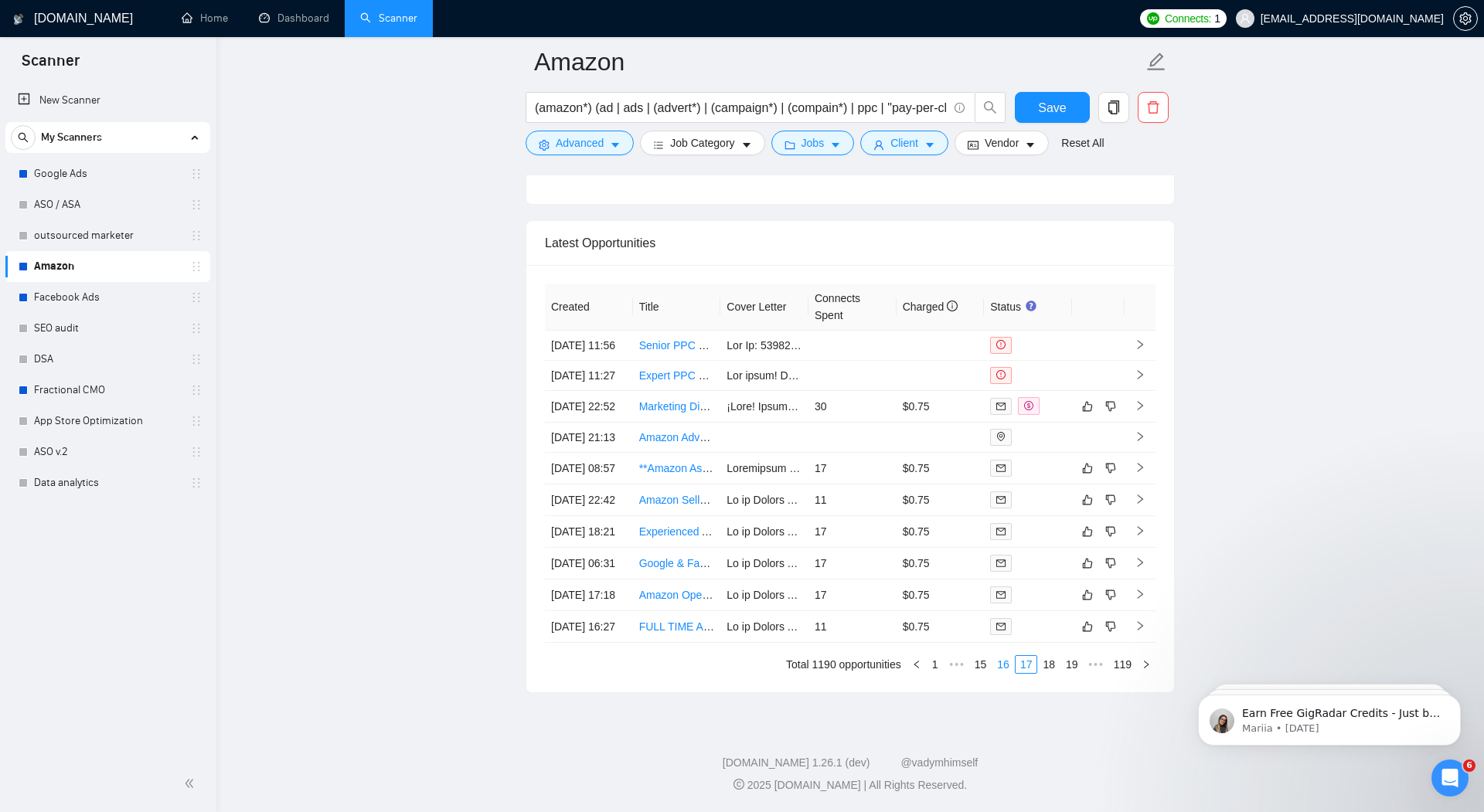
click at [1002, 665] on link "16" at bounding box center [1003, 664] width 21 height 17
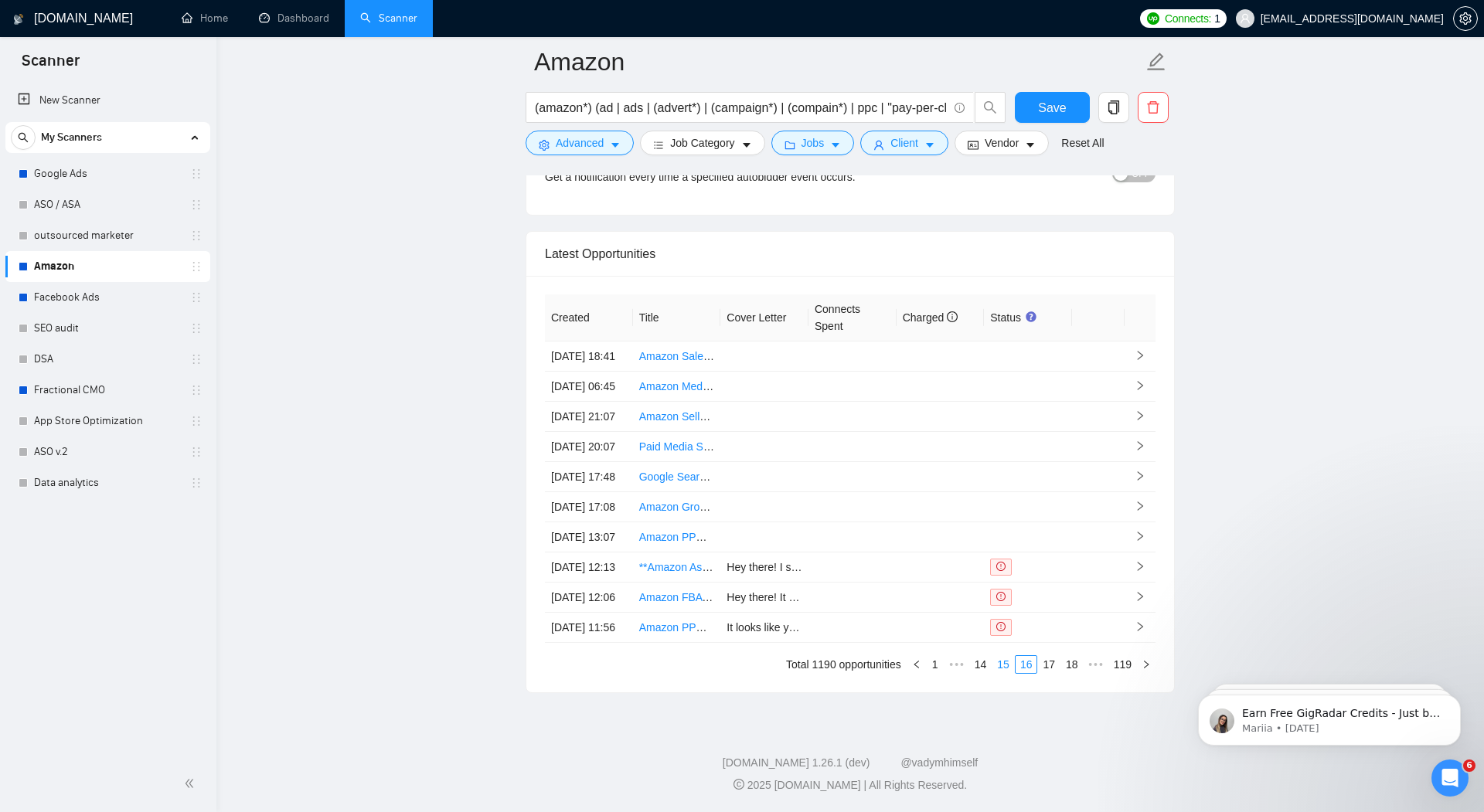
click at [1006, 664] on link "15" at bounding box center [1003, 664] width 21 height 17
click at [1000, 666] on link "14" at bounding box center [1003, 664] width 21 height 17
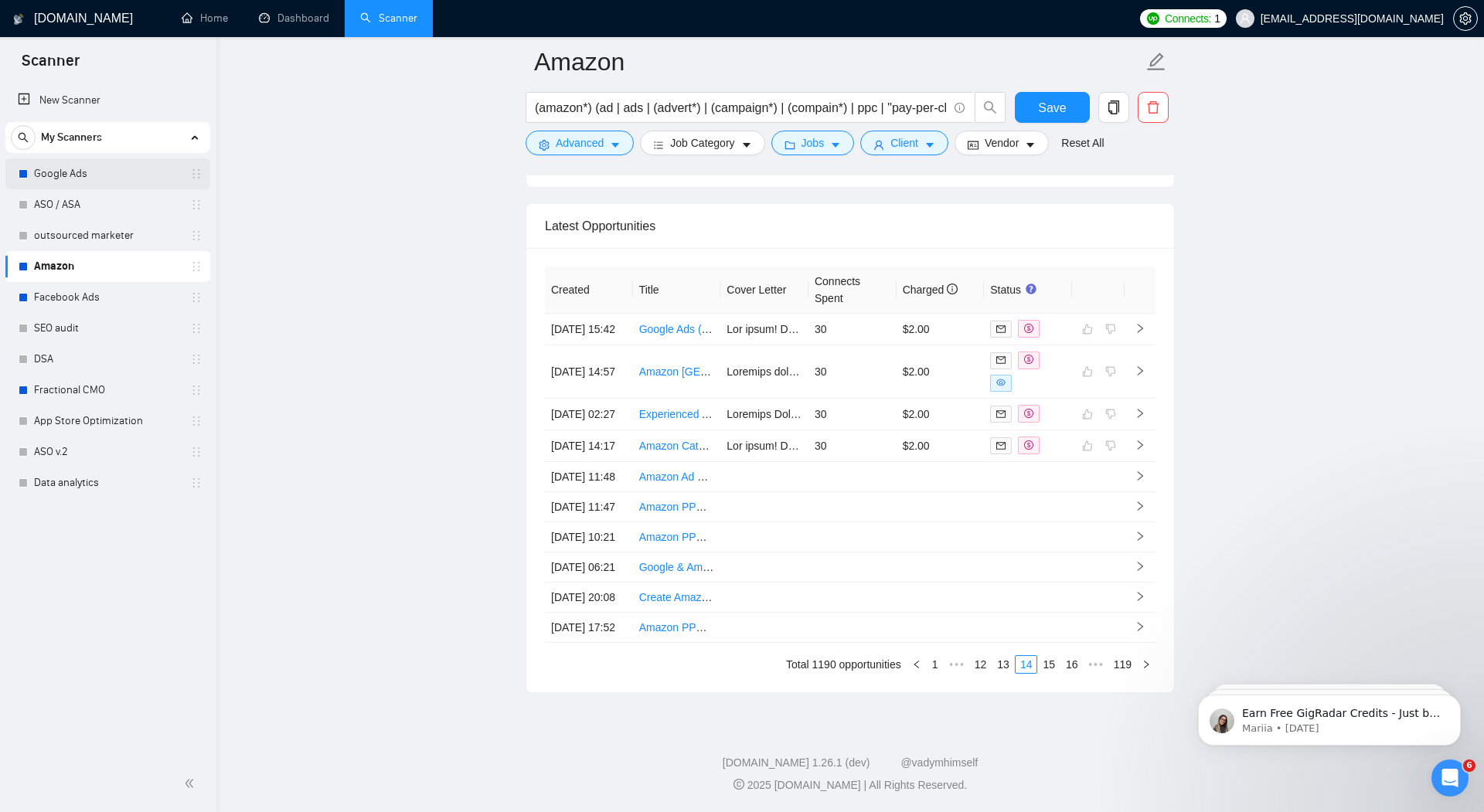
click at [79, 177] on link "Google Ads" at bounding box center [108, 173] width 147 height 31
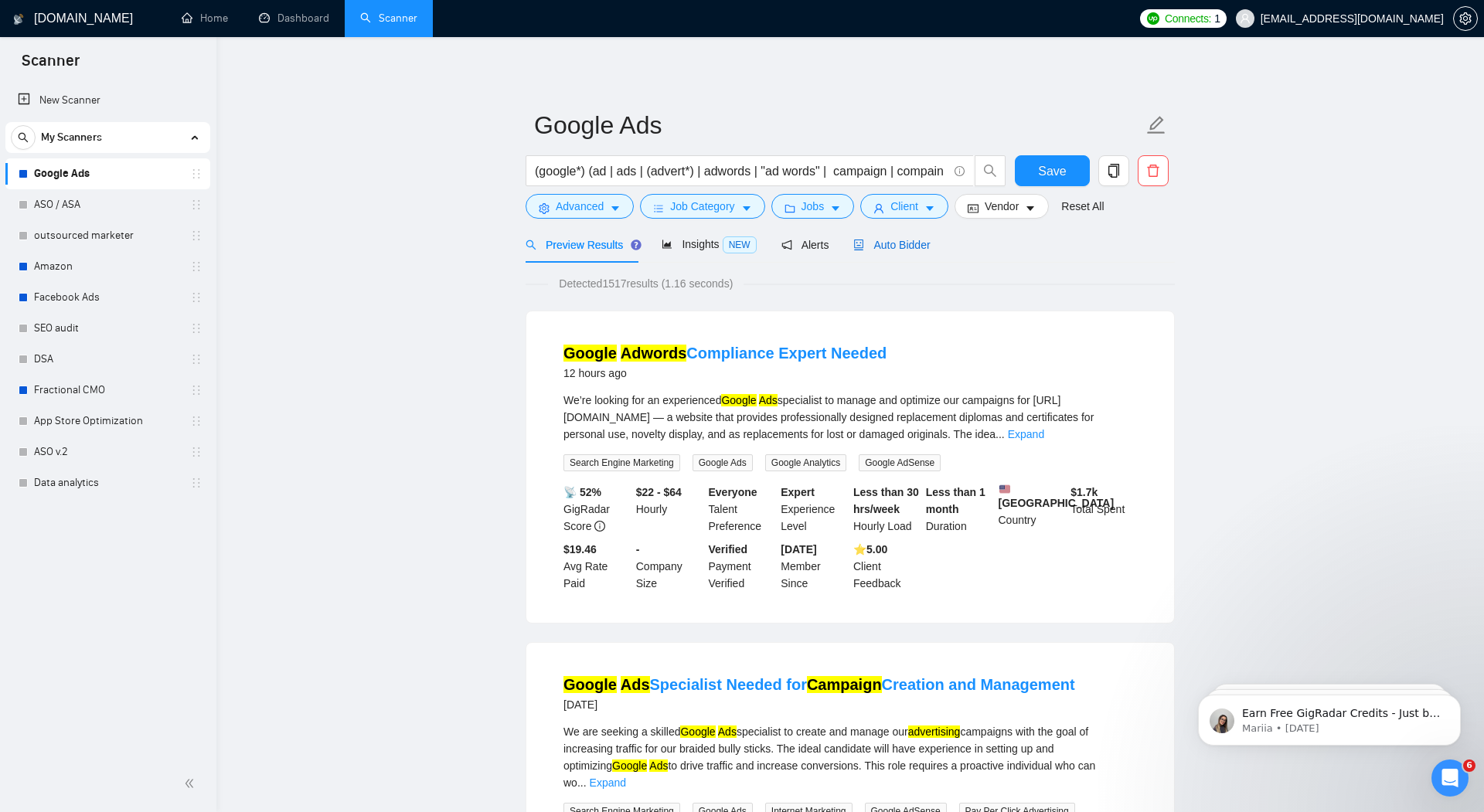
click at [898, 246] on span "Auto Bidder" at bounding box center [891, 245] width 76 height 12
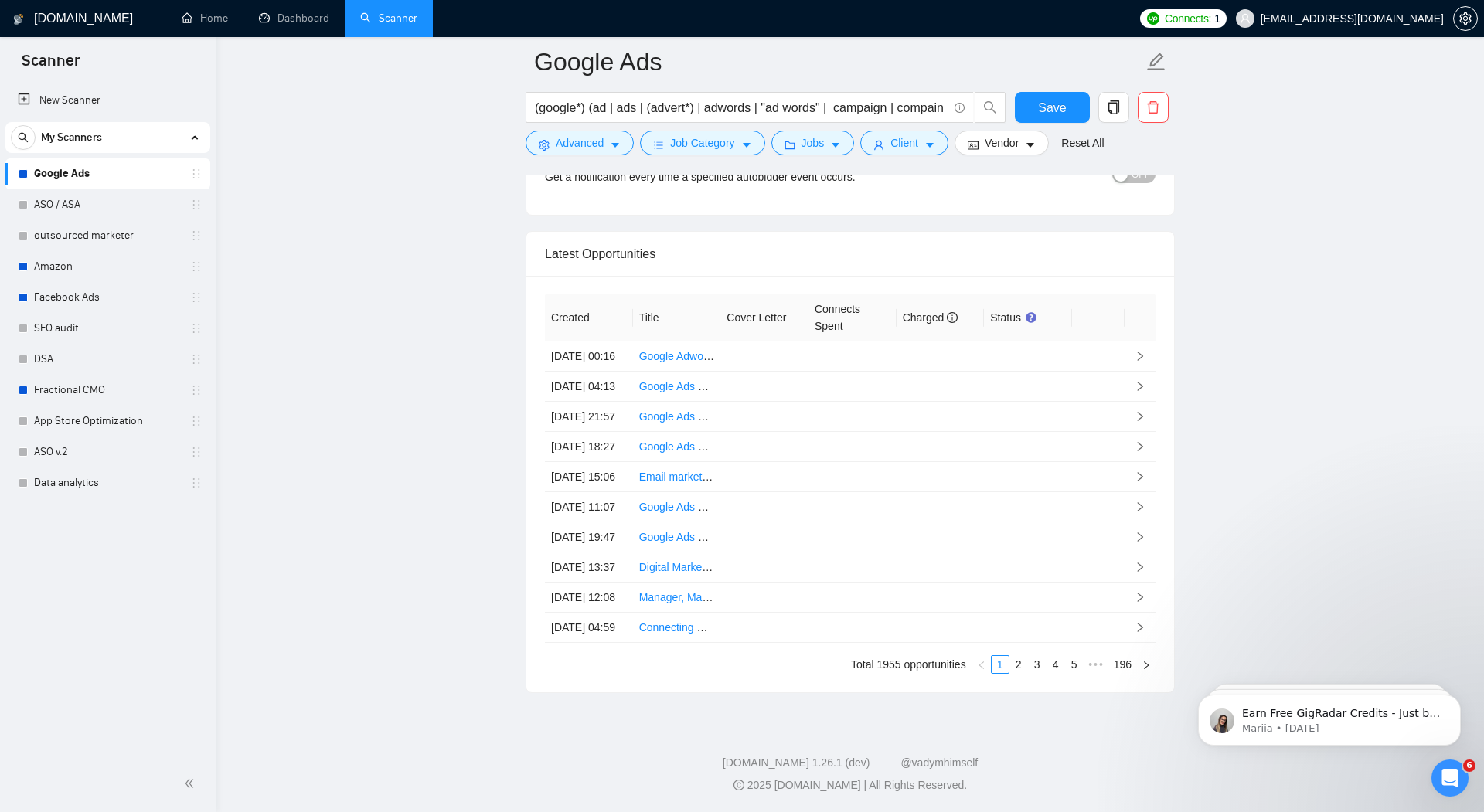
scroll to position [4050, 0]
click at [1071, 673] on link "5" at bounding box center [1075, 664] width 17 height 17
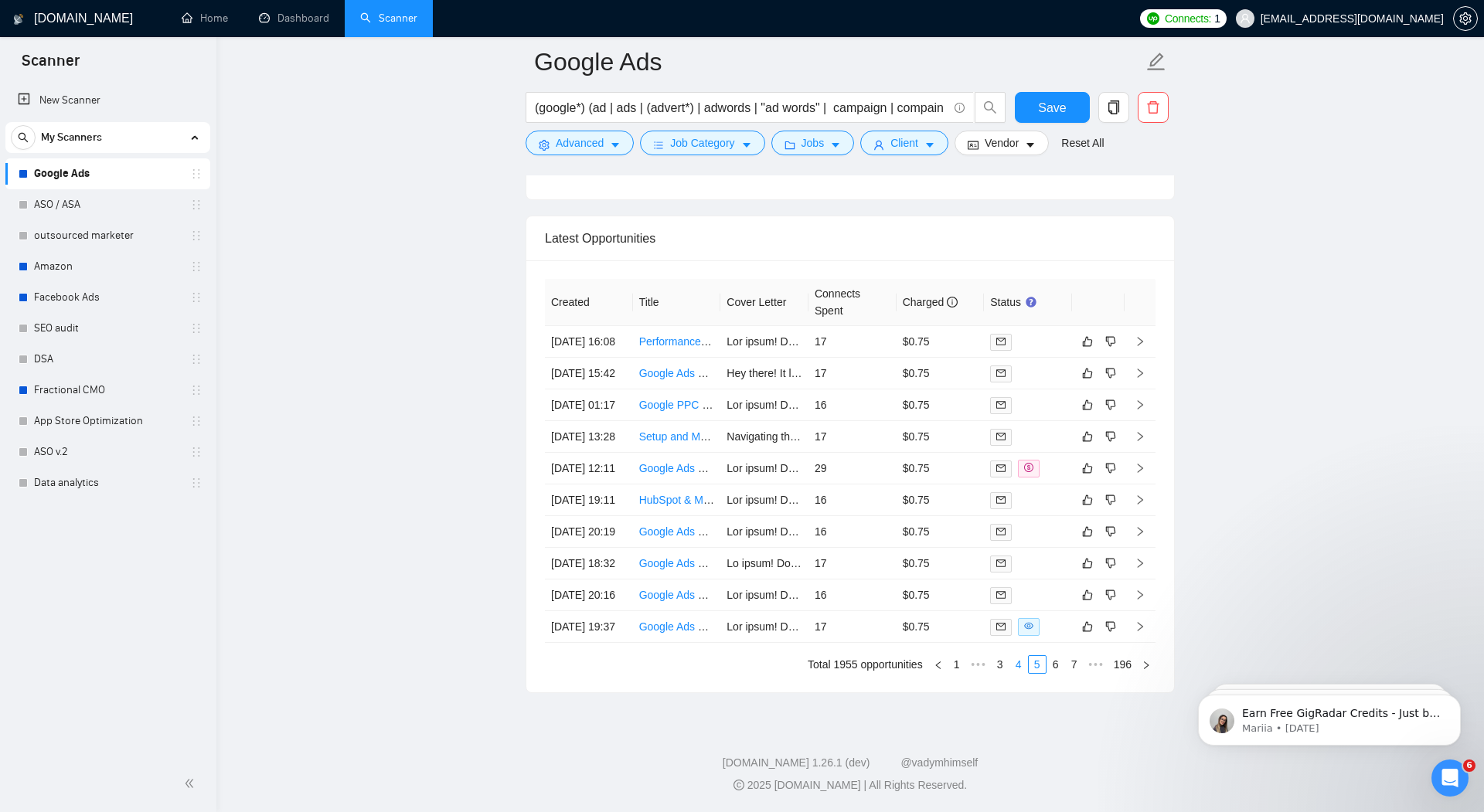
click at [1021, 673] on link "4" at bounding box center [1019, 664] width 17 height 17
click at [1018, 673] on link "3" at bounding box center [1019, 664] width 17 height 17
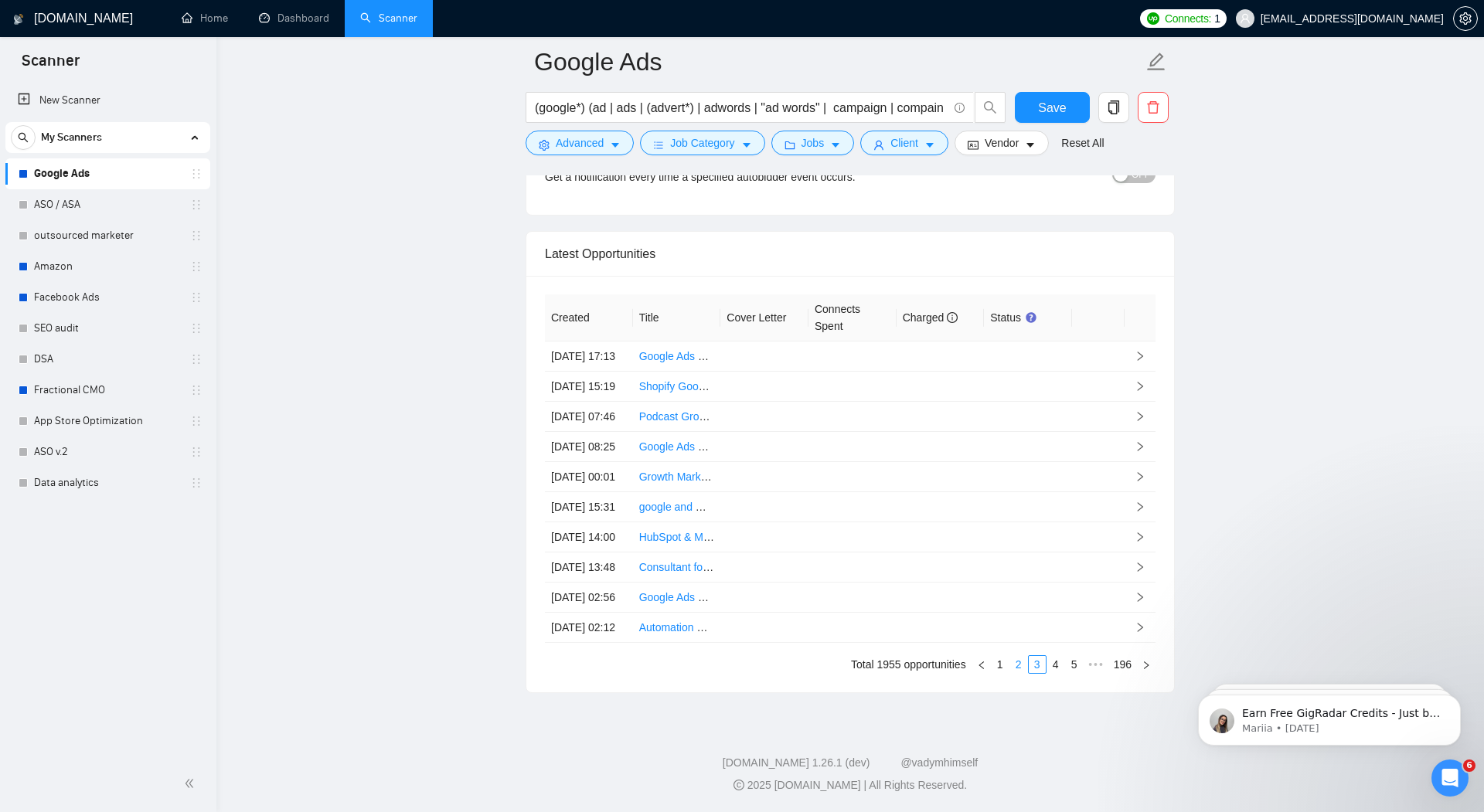
click at [1014, 673] on link "2" at bounding box center [1019, 664] width 17 height 17
click at [999, 663] on link "1" at bounding box center [1000, 664] width 17 height 17
click at [1022, 666] on link "2" at bounding box center [1019, 664] width 17 height 17
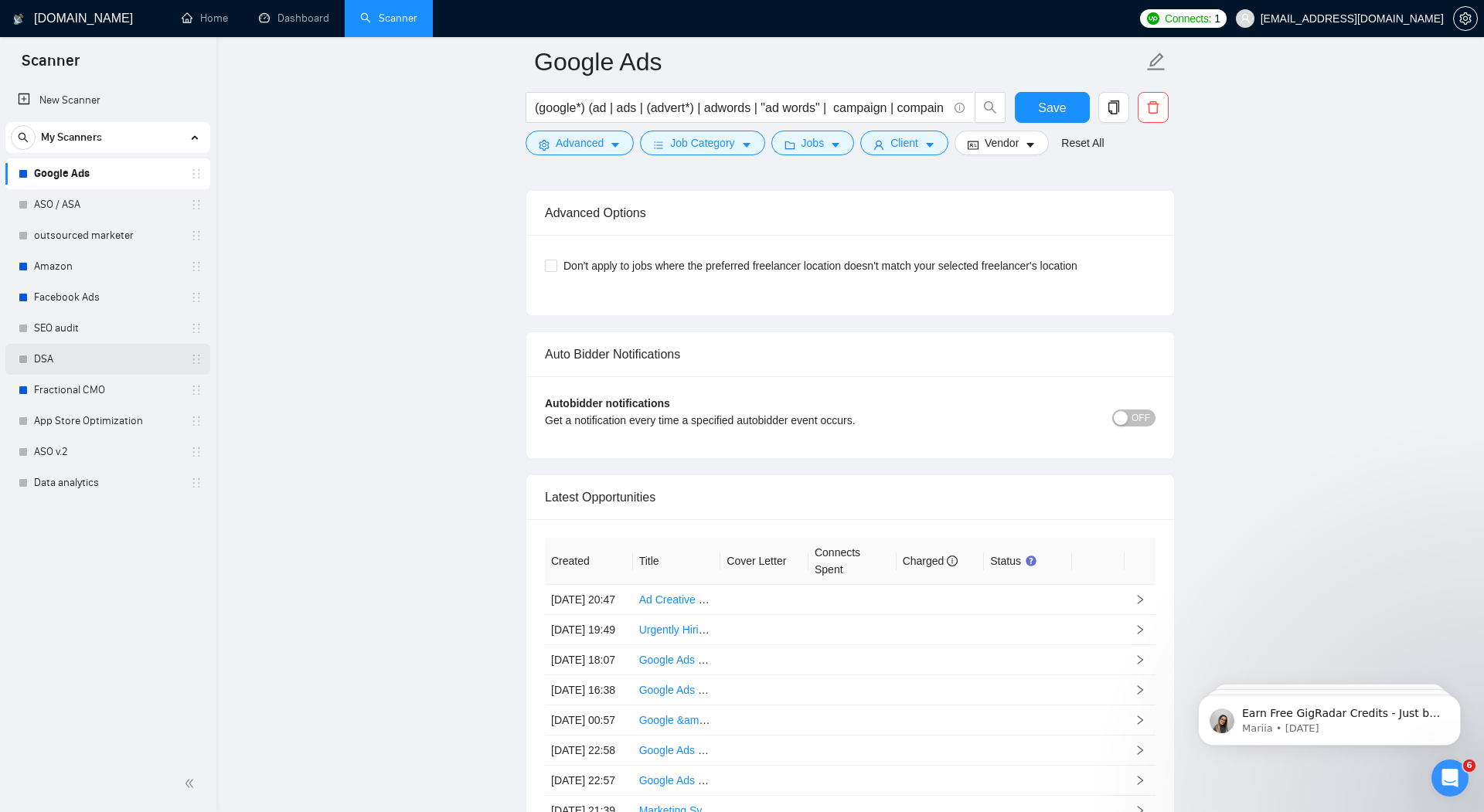
scroll to position [3656, 0]
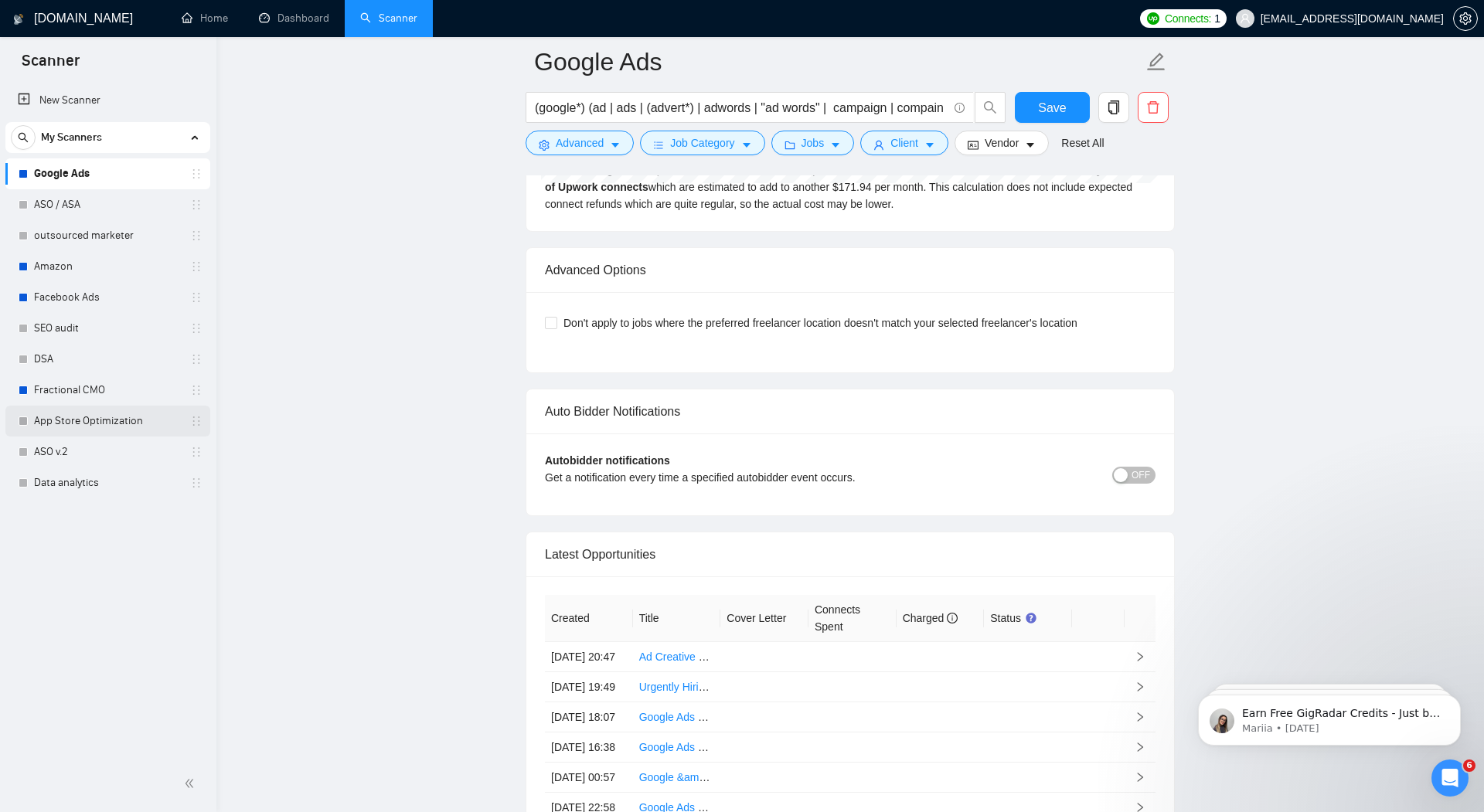
click at [97, 424] on link "App Store Optimization" at bounding box center [108, 420] width 147 height 31
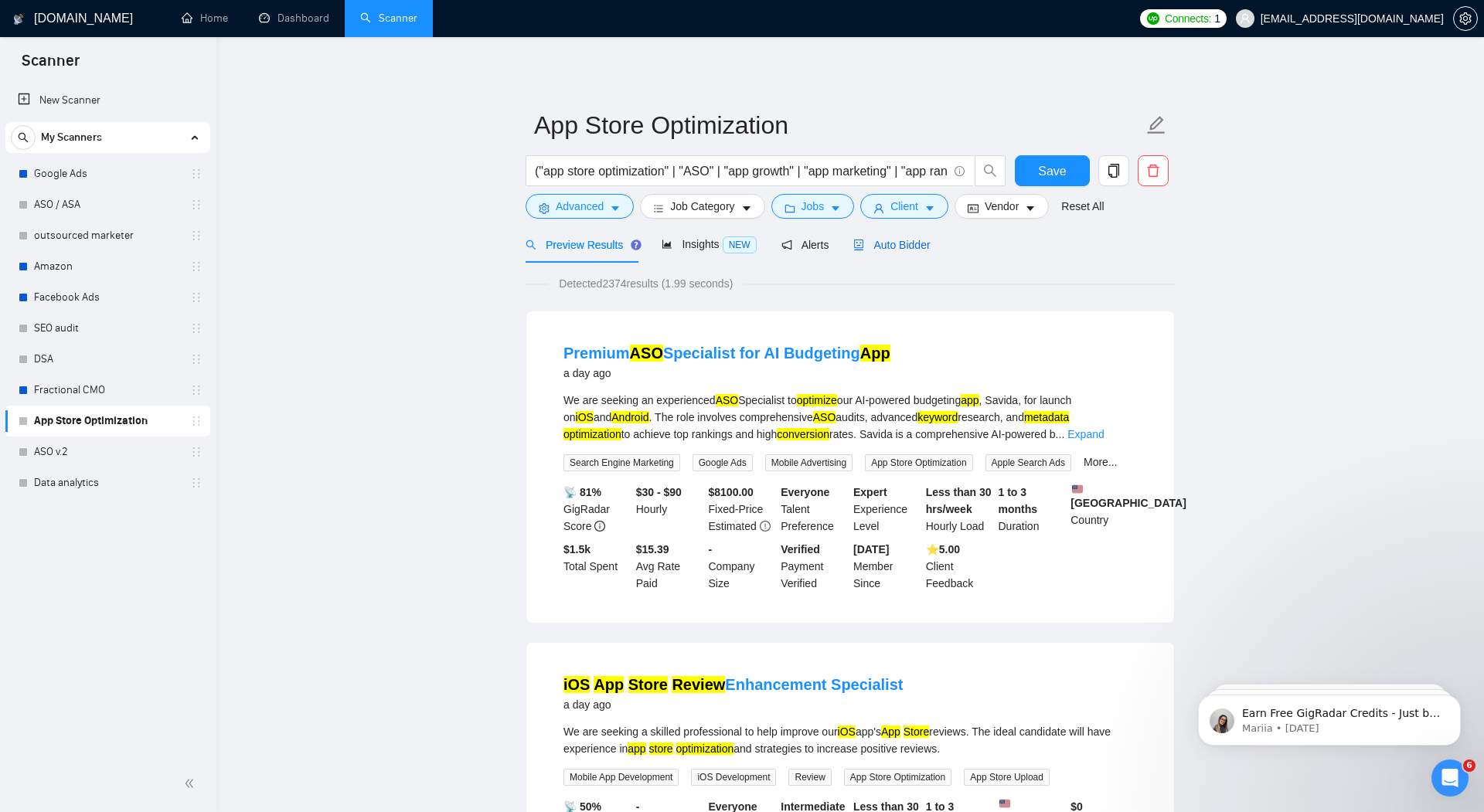
click at [870, 237] on div "Auto Bidder" at bounding box center [891, 245] width 76 height 17
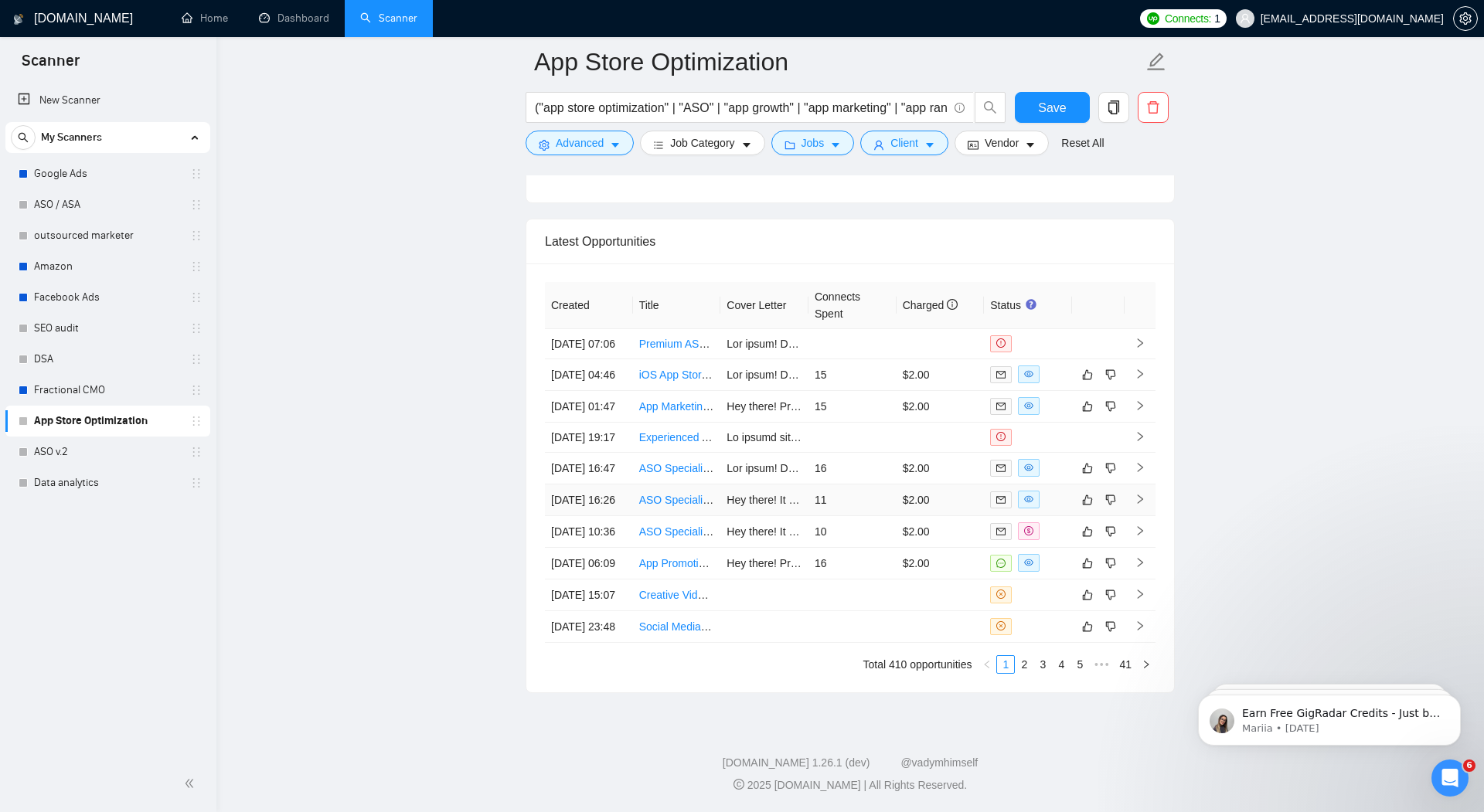
scroll to position [3991, 0]
click at [1031, 669] on link "2" at bounding box center [1024, 664] width 17 height 17
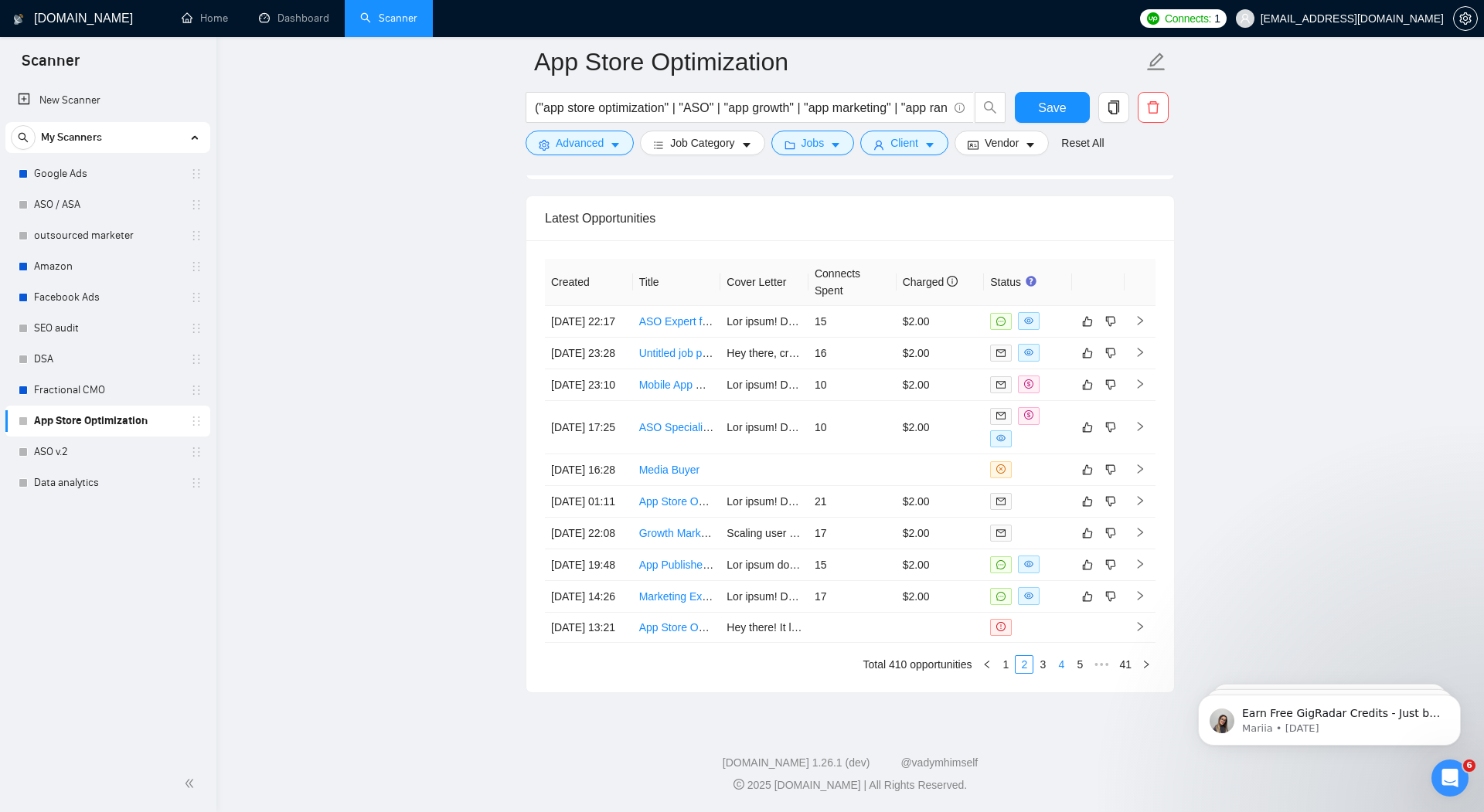
click at [1069, 667] on link "4" at bounding box center [1062, 664] width 17 height 17
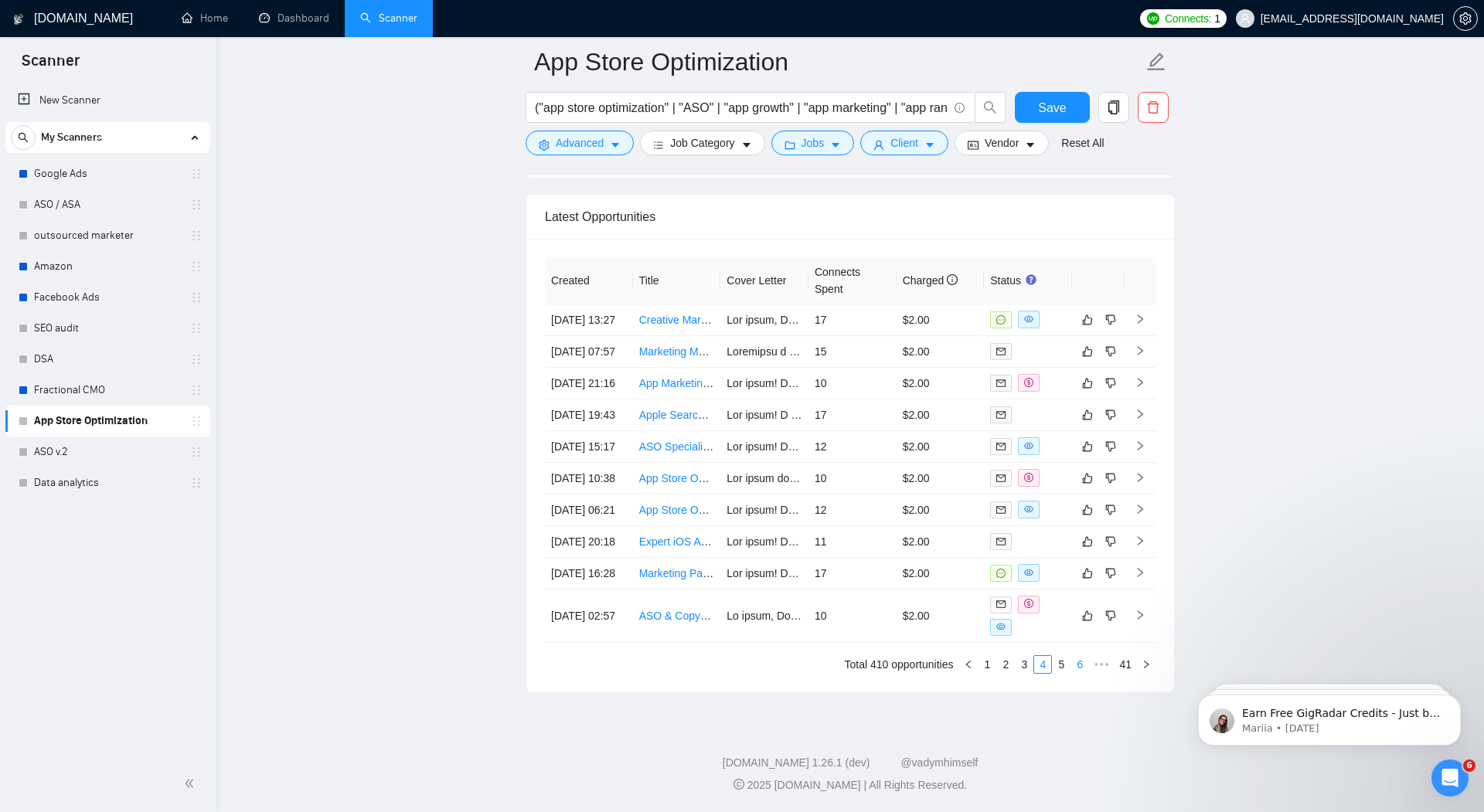
click at [1081, 668] on link "6" at bounding box center [1079, 664] width 17 height 17
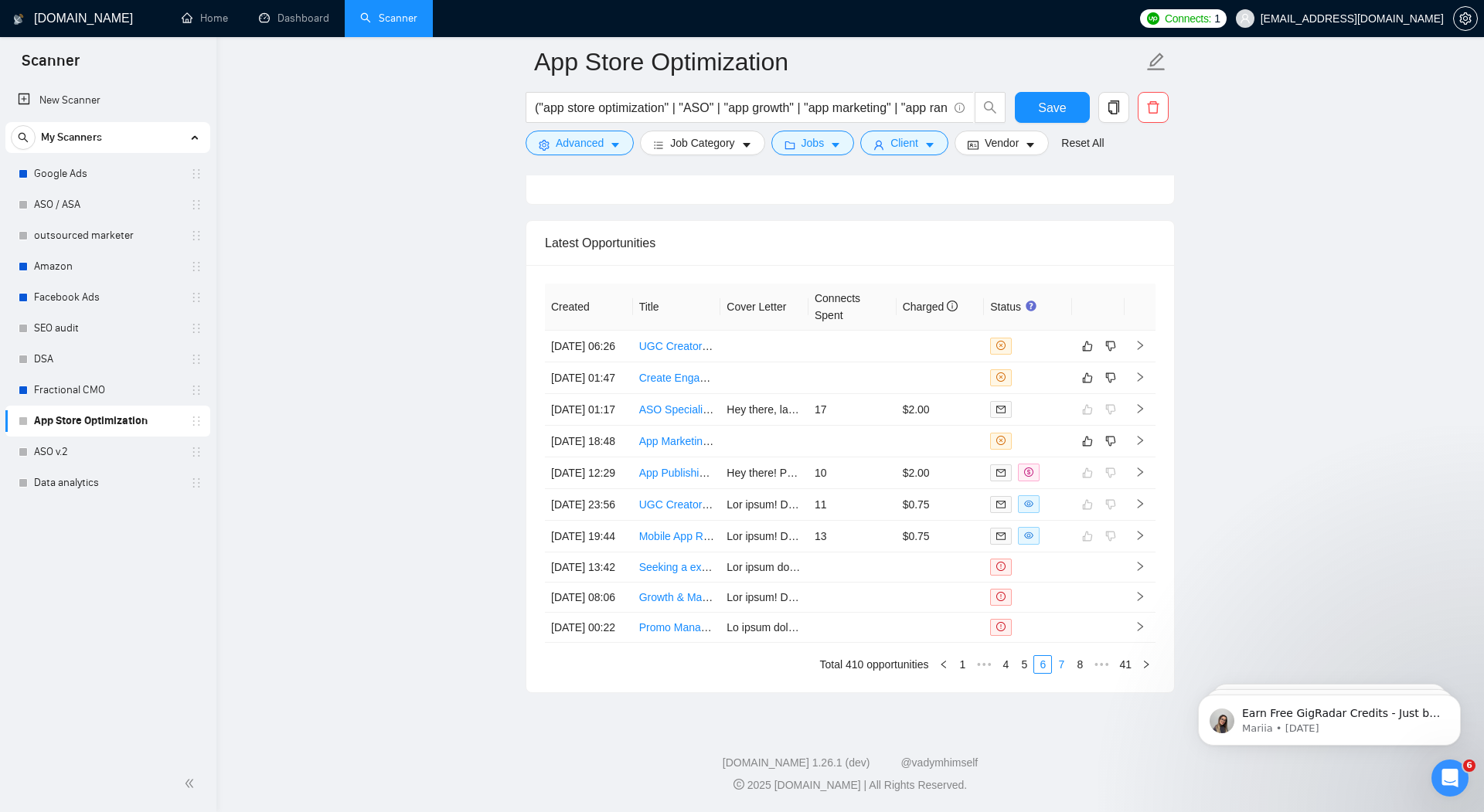
click at [1062, 665] on link "7" at bounding box center [1062, 664] width 17 height 17
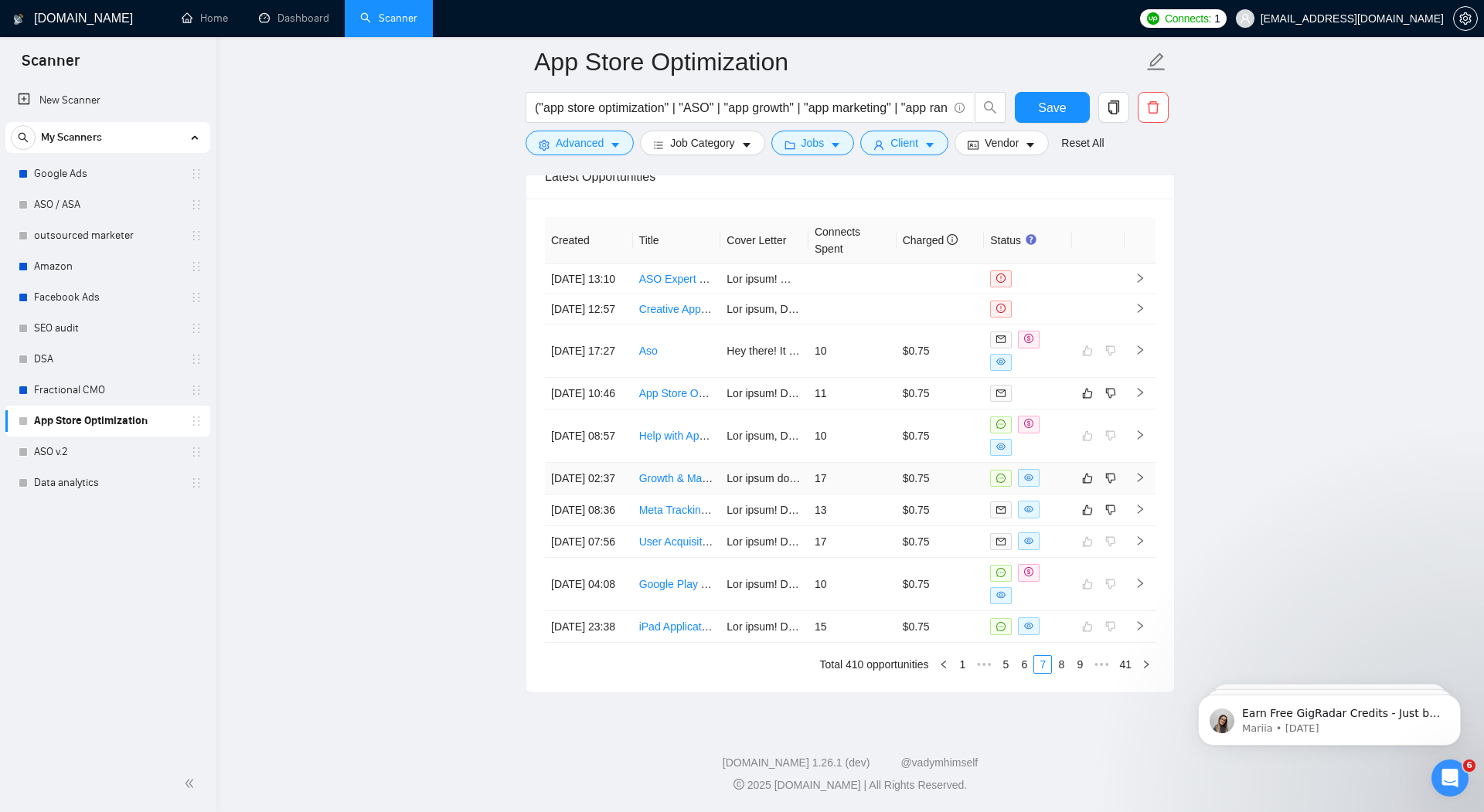
scroll to position [3946, 0]
click at [1065, 673] on link "8" at bounding box center [1062, 664] width 17 height 17
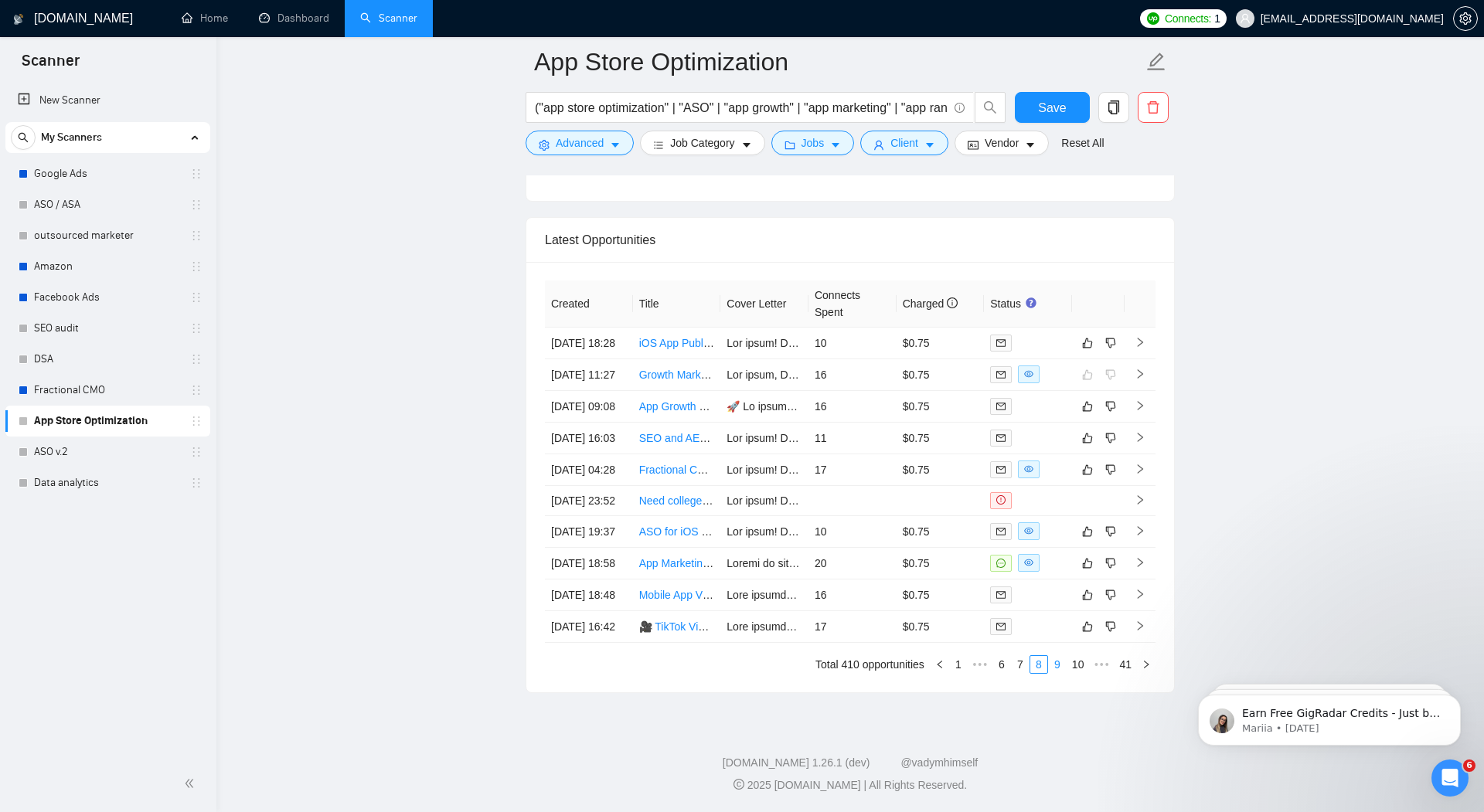
click at [1055, 673] on link "9" at bounding box center [1057, 664] width 17 height 17
